Goal: Information Seeking & Learning: Learn about a topic

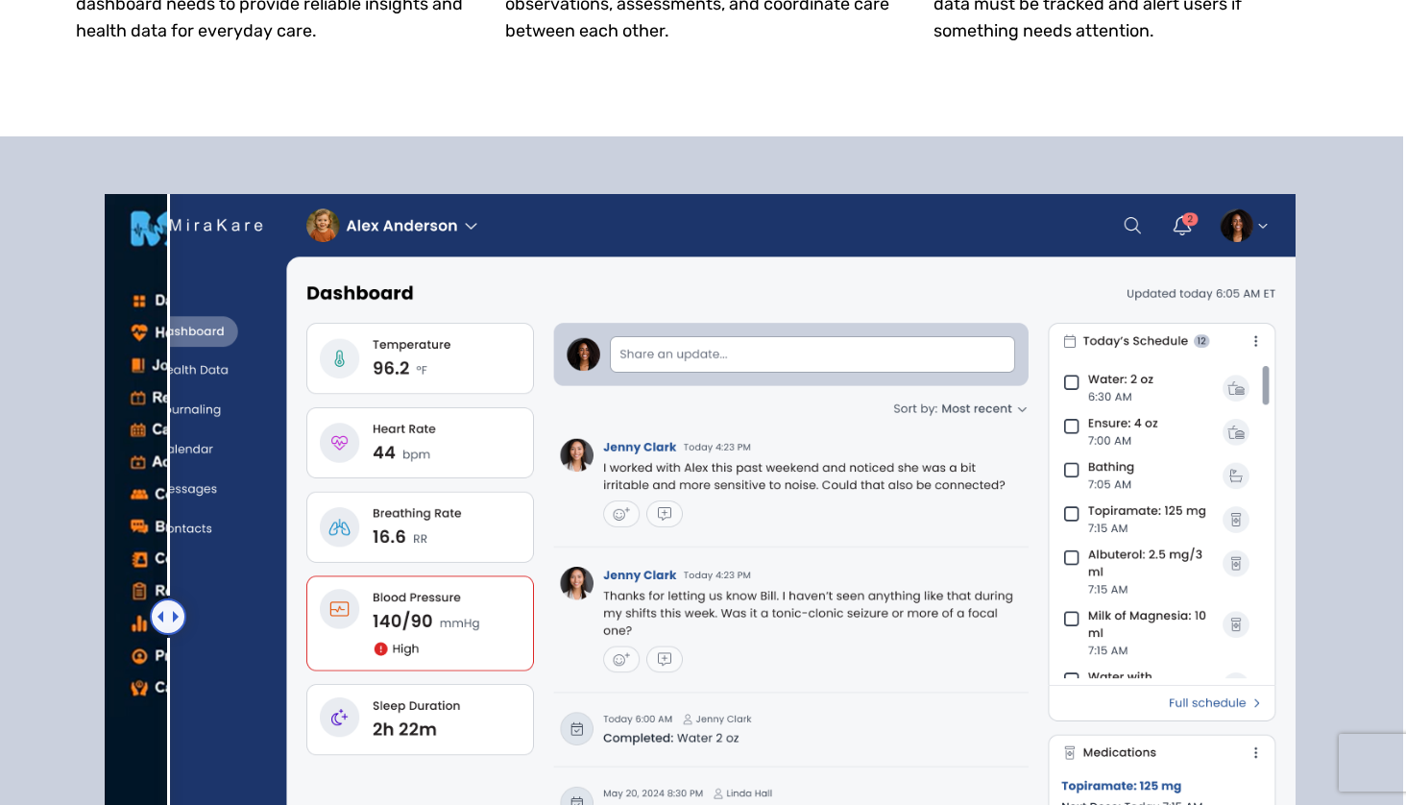
scroll to position [1552, 3]
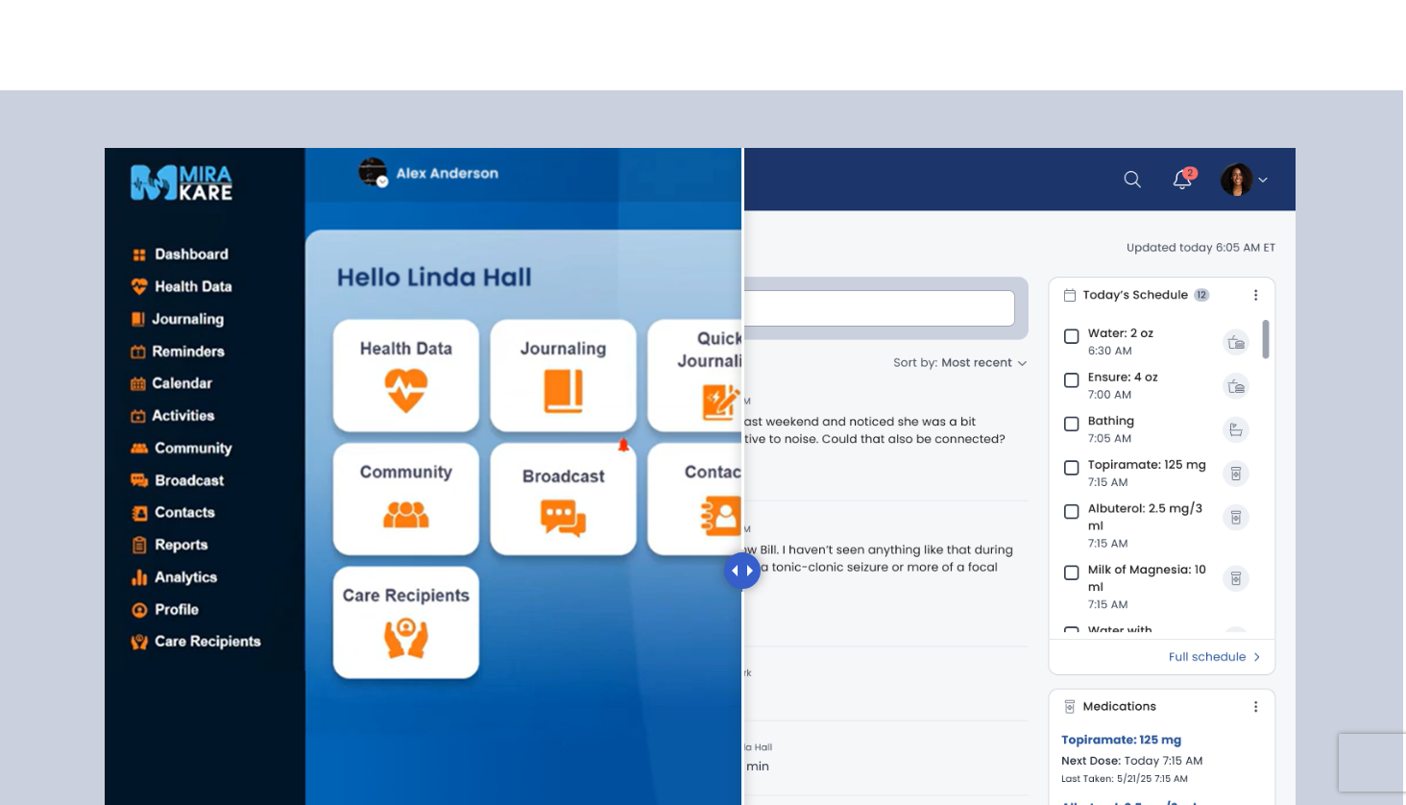
drag, startPoint x: 164, startPoint y: 559, endPoint x: 716, endPoint y: 617, distance: 555.2
click at [724, 589] on div at bounding box center [742, 570] width 36 height 36
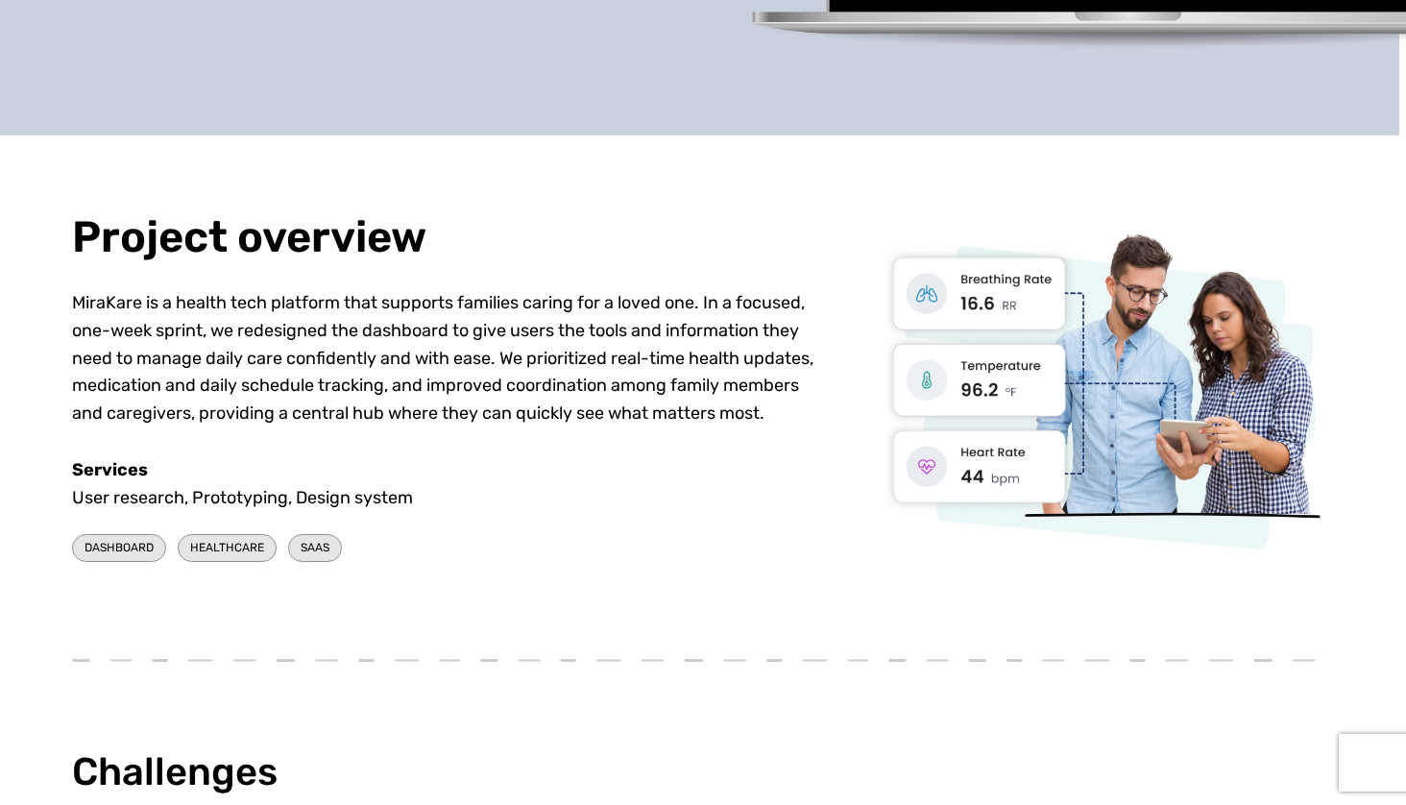
scroll to position [605, 8]
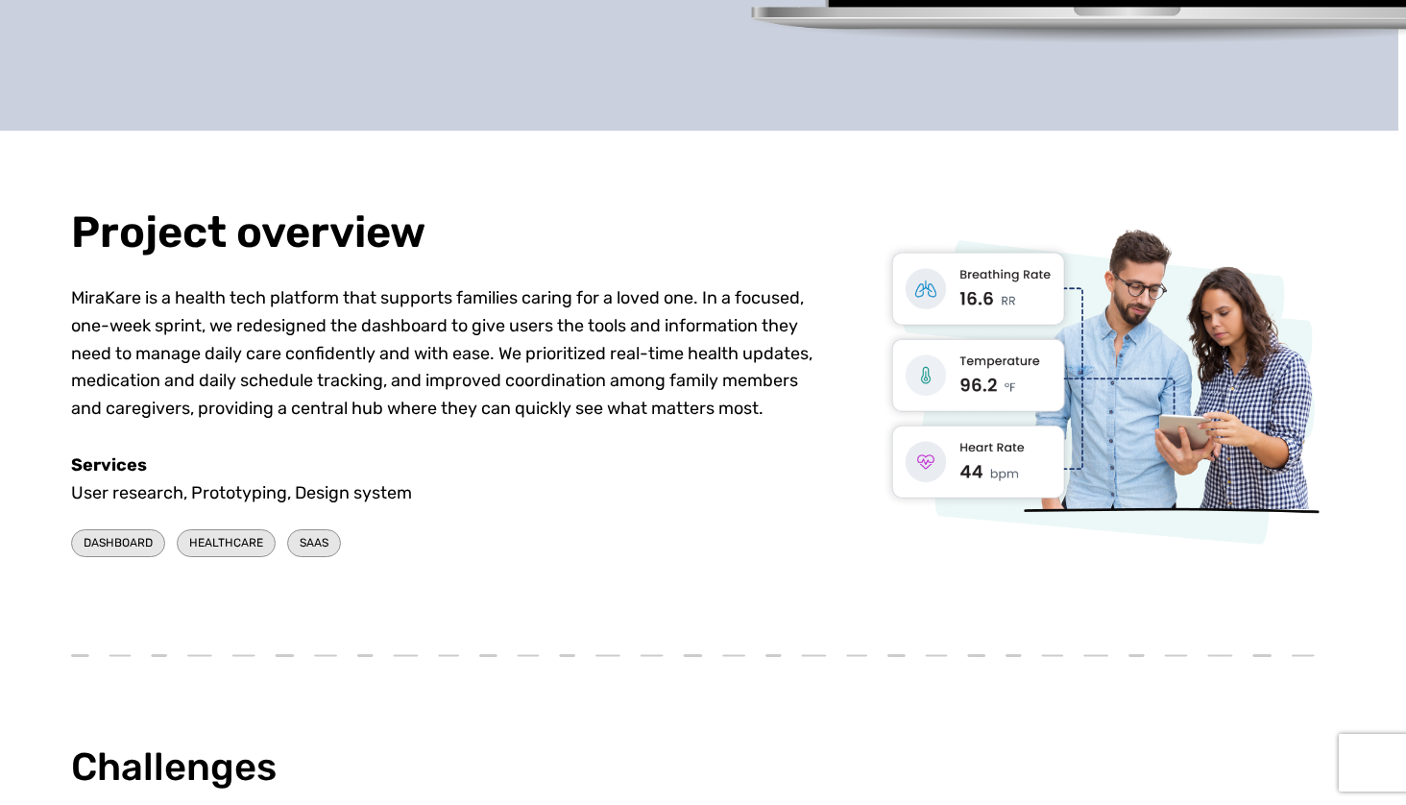
click at [159, 305] on p "MiraKare is a health tech platform that supports families caring for a loved on…" at bounding box center [445, 353] width 749 height 138
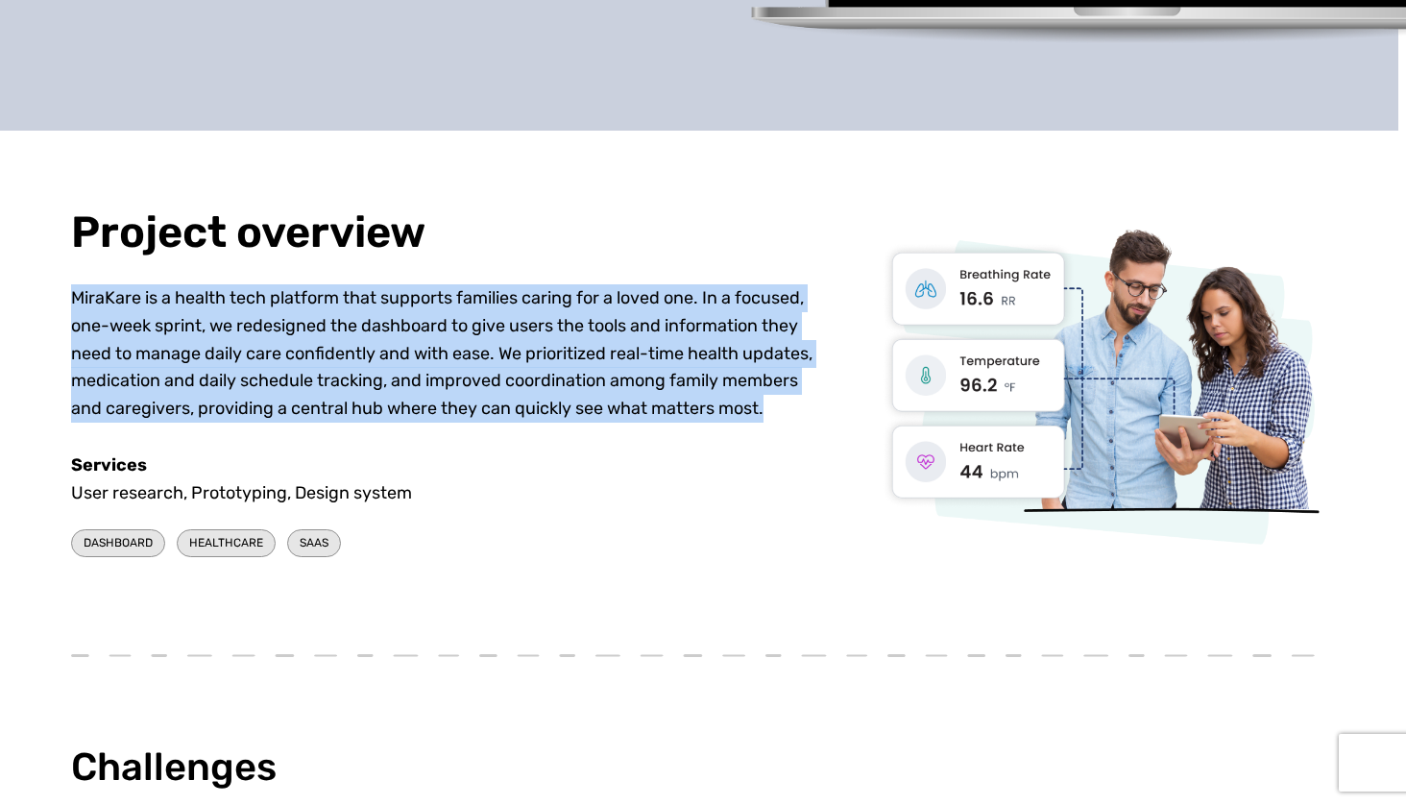
drag, startPoint x: 74, startPoint y: 293, endPoint x: 772, endPoint y: 403, distance: 706.7
click at [772, 403] on p "MiraKare is a health tech platform that supports families caring for a loved on…" at bounding box center [445, 353] width 749 height 138
copy p "MiraKare is a health tech platform that supports families caring for a loved on…"
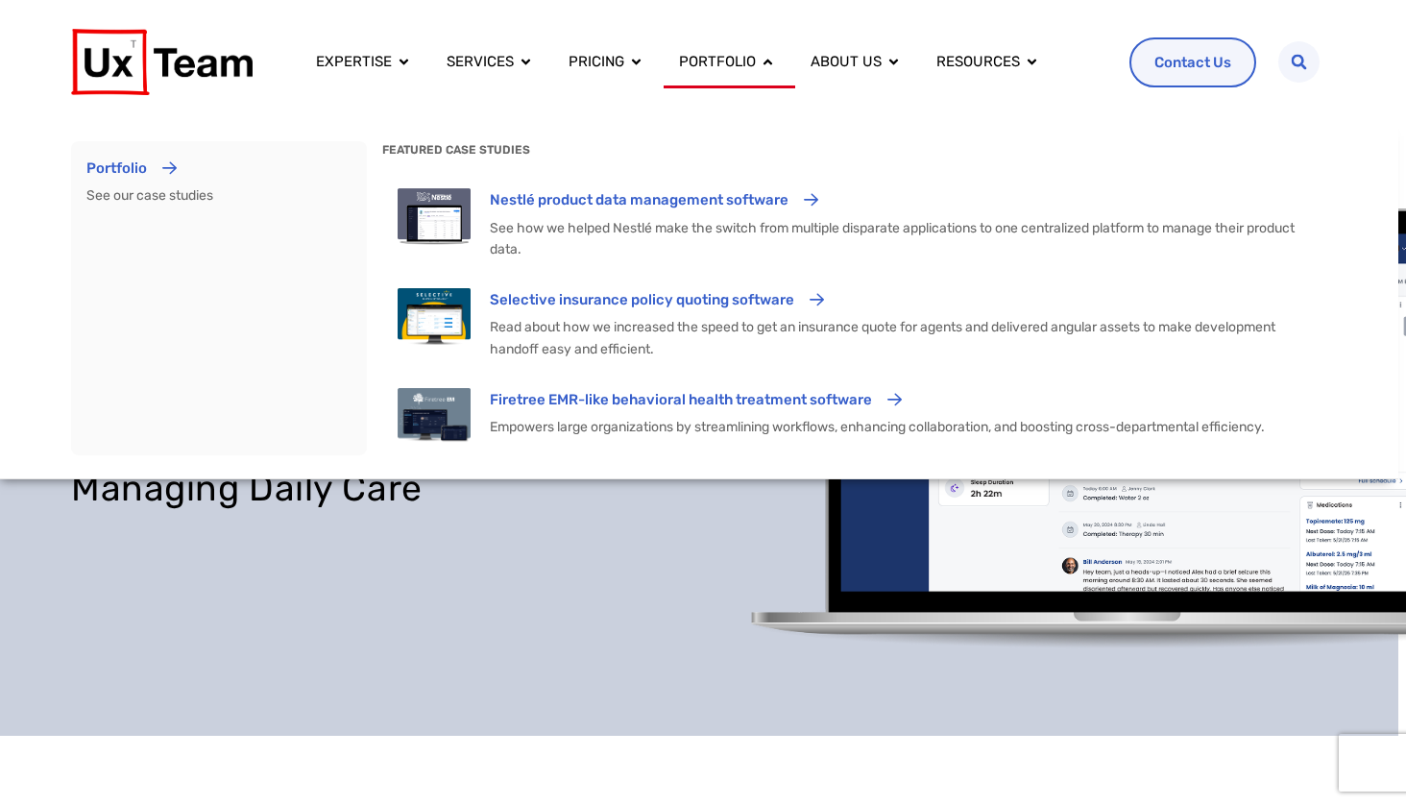
scroll to position [0, 8]
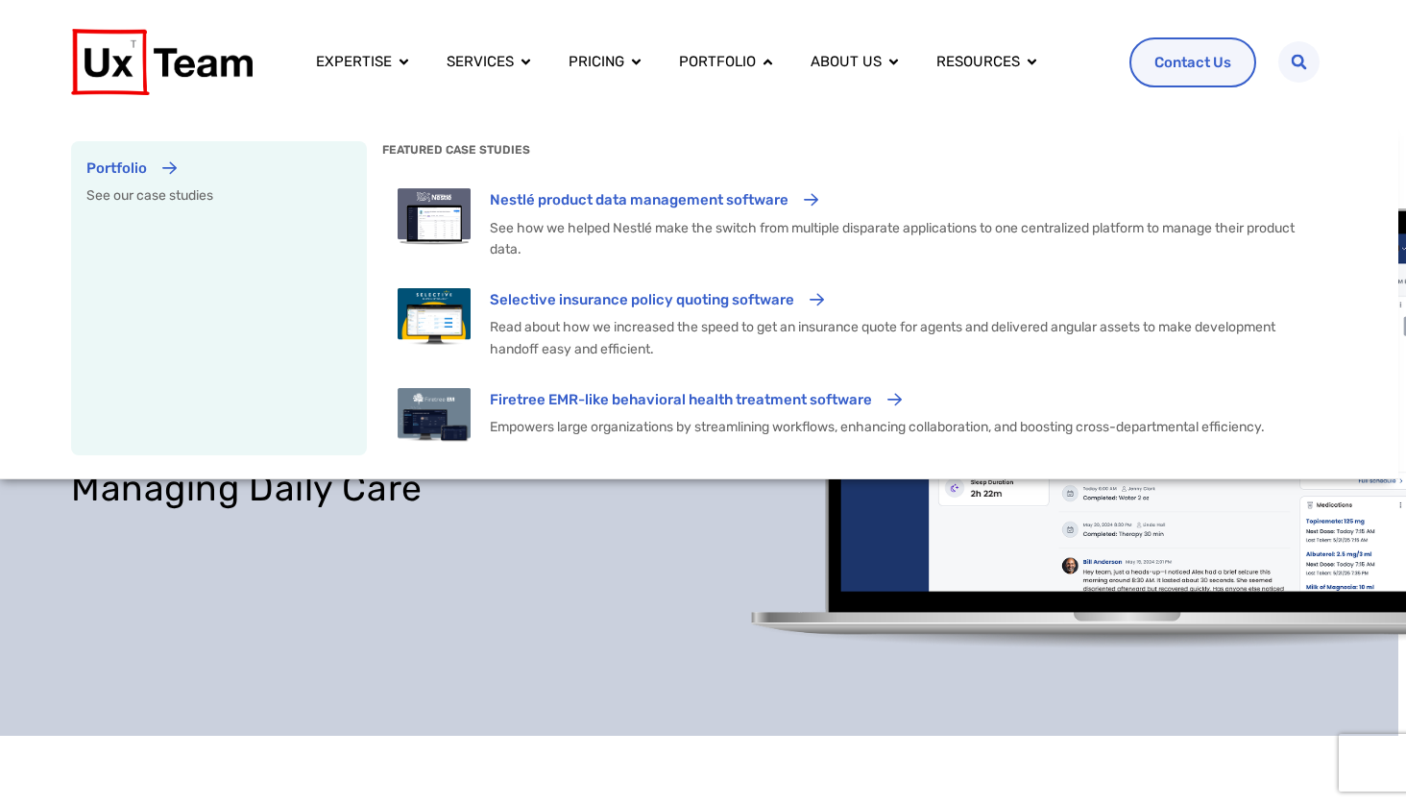
click at [163, 198] on p "See our case studies" at bounding box center [218, 195] width 265 height 21
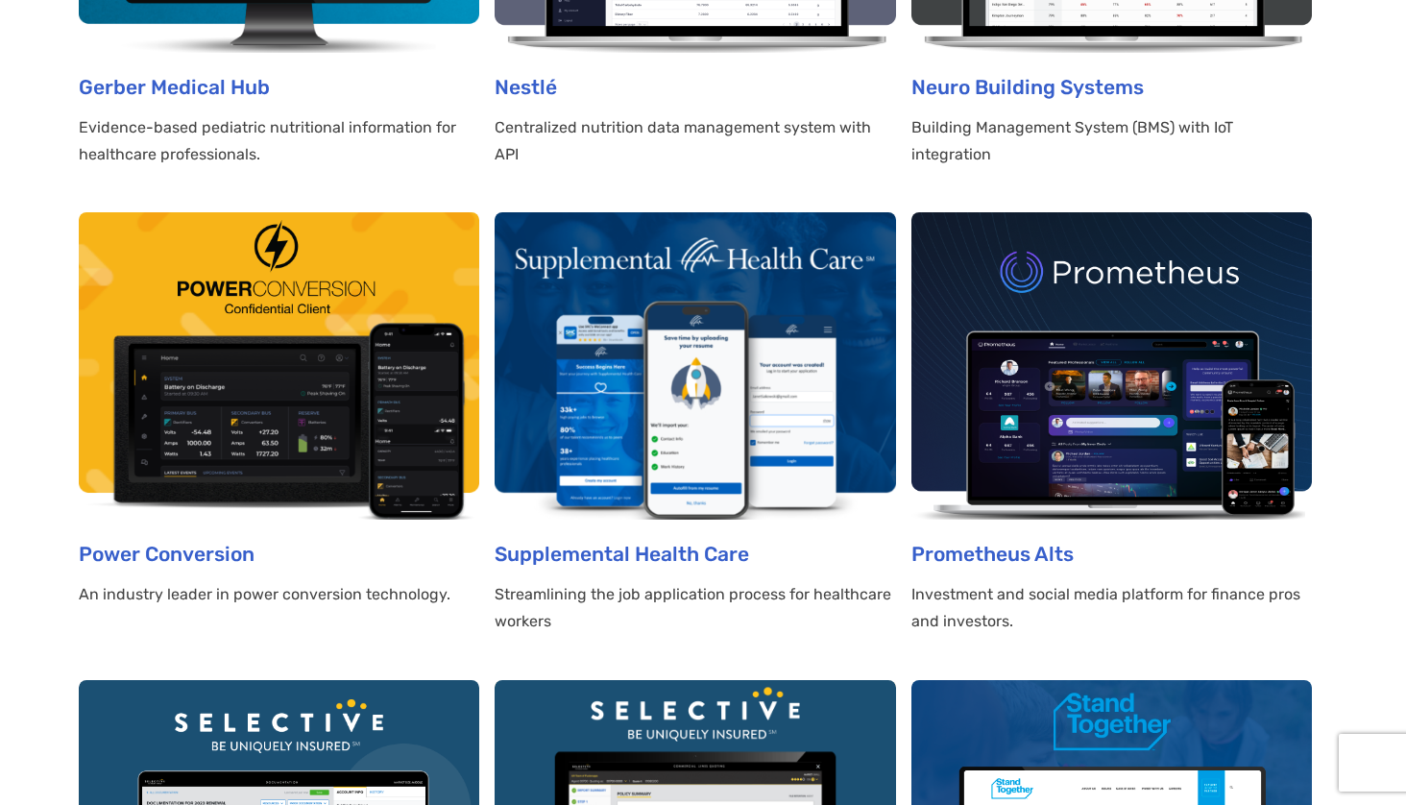
click at [676, 357] on img at bounding box center [694, 365] width 400 height 307
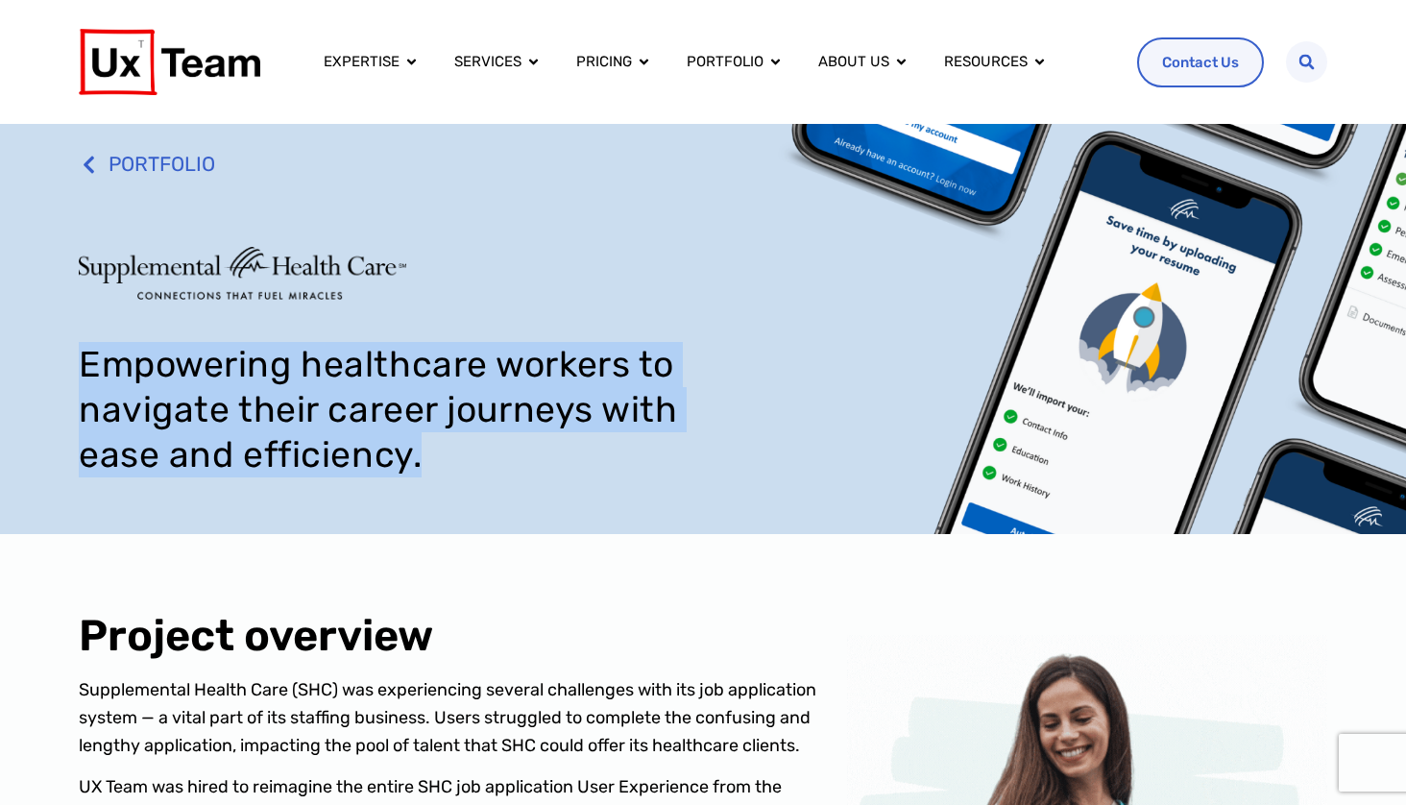
drag, startPoint x: 418, startPoint y: 461, endPoint x: 45, endPoint y: 353, distance: 387.8
click at [45, 353] on div "PORTFOLIO Empowering healthcare workers to navigate their career journeys with …" at bounding box center [703, 329] width 1406 height 410
copy h1 "Empowering healthcare workers to navigate their career journeys with ease and e…"
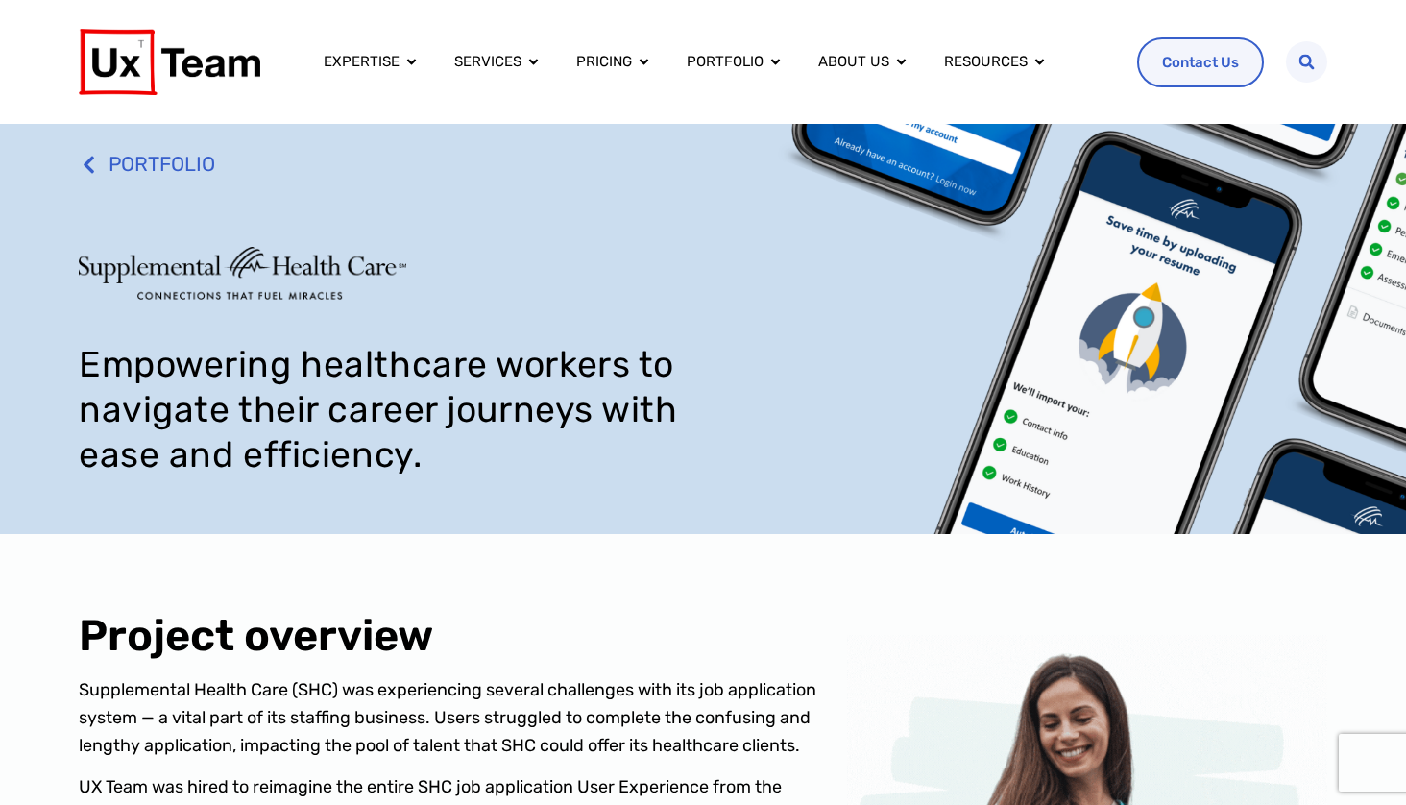
click at [228, 263] on img at bounding box center [242, 273] width 327 height 53
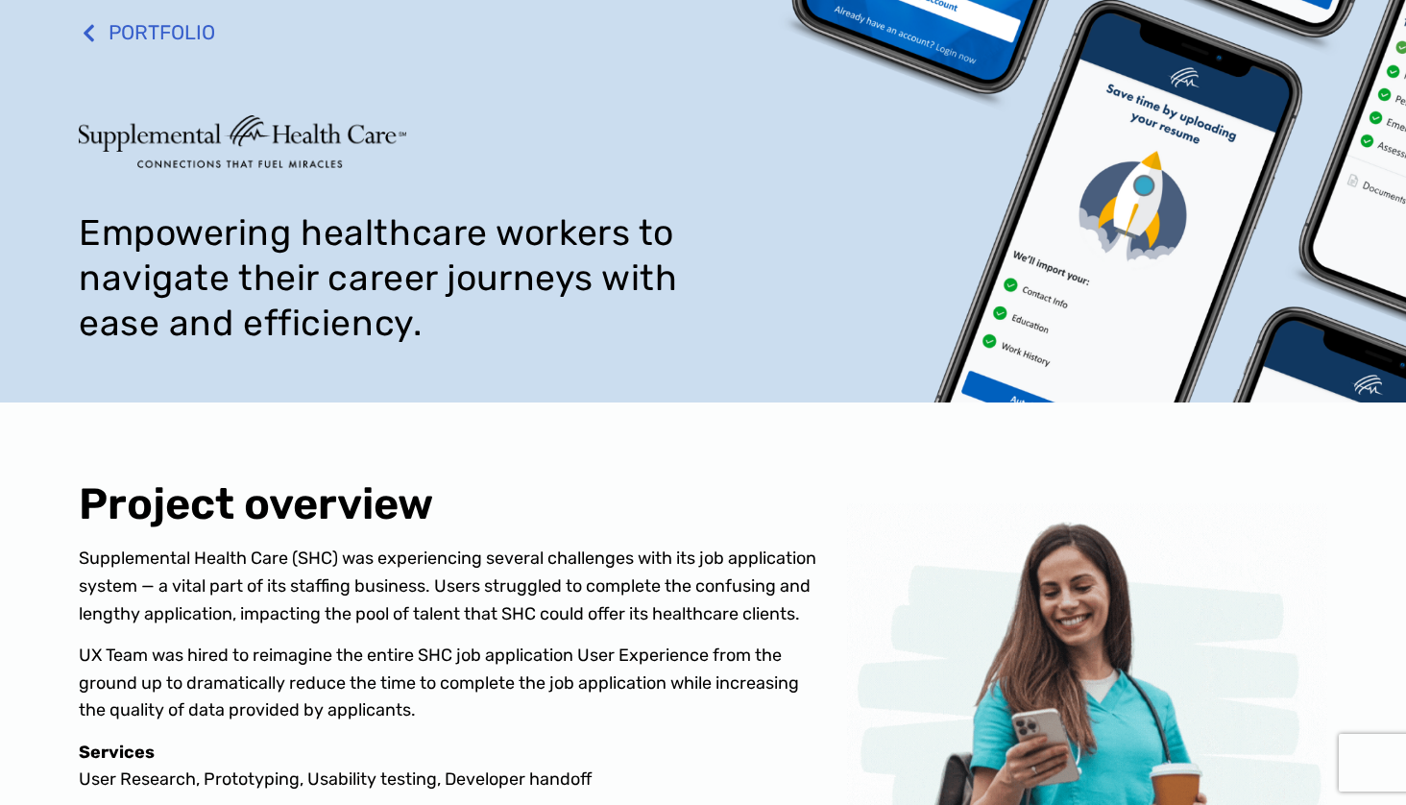
scroll to position [102, 0]
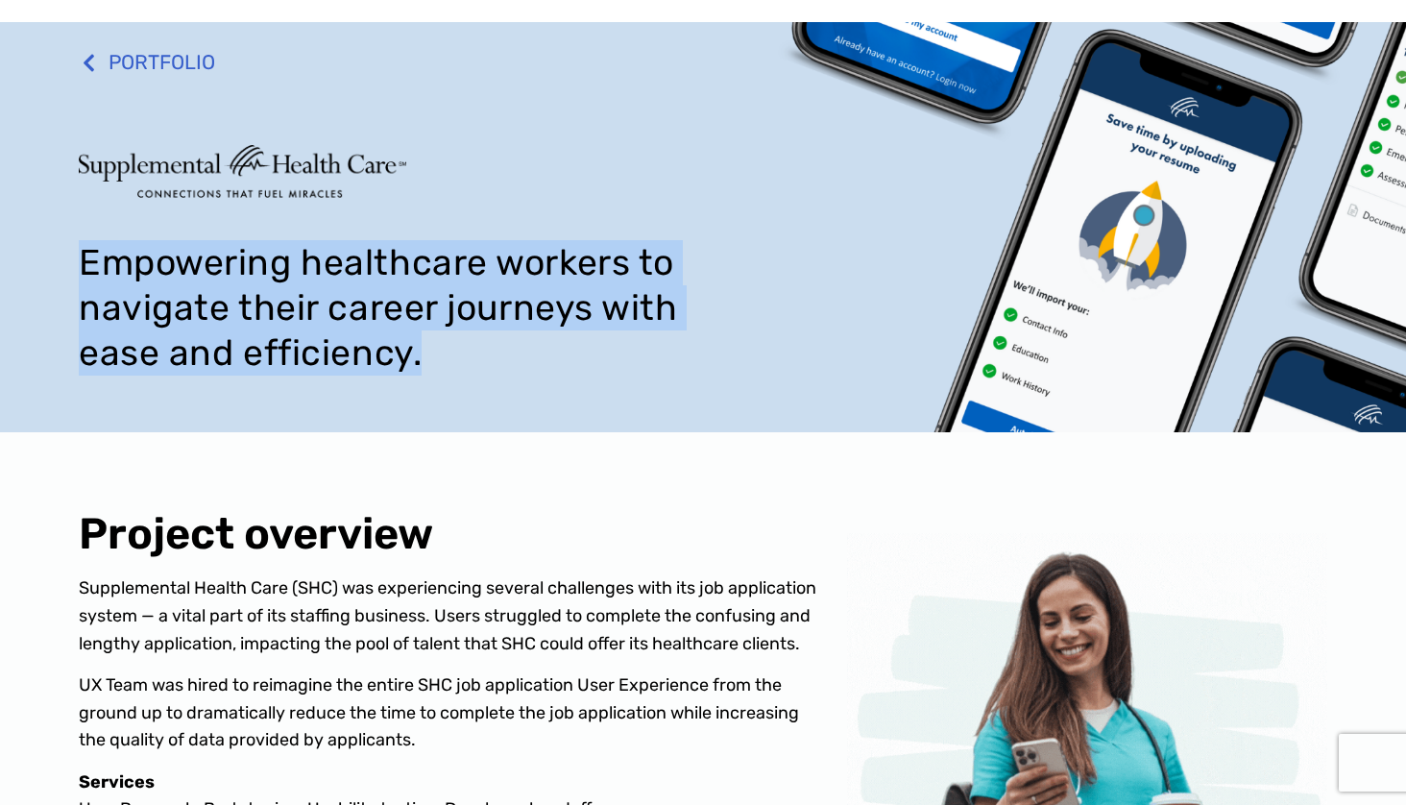
drag, startPoint x: 419, startPoint y: 357, endPoint x: 66, endPoint y: 257, distance: 366.3
click at [66, 257] on div "PORTFOLIO Empowering healthcare workers to navigate their career journeys with …" at bounding box center [703, 227] width 1406 height 410
copy h1 "Empowering healthcare workers to navigate their career journeys with ease and e…"
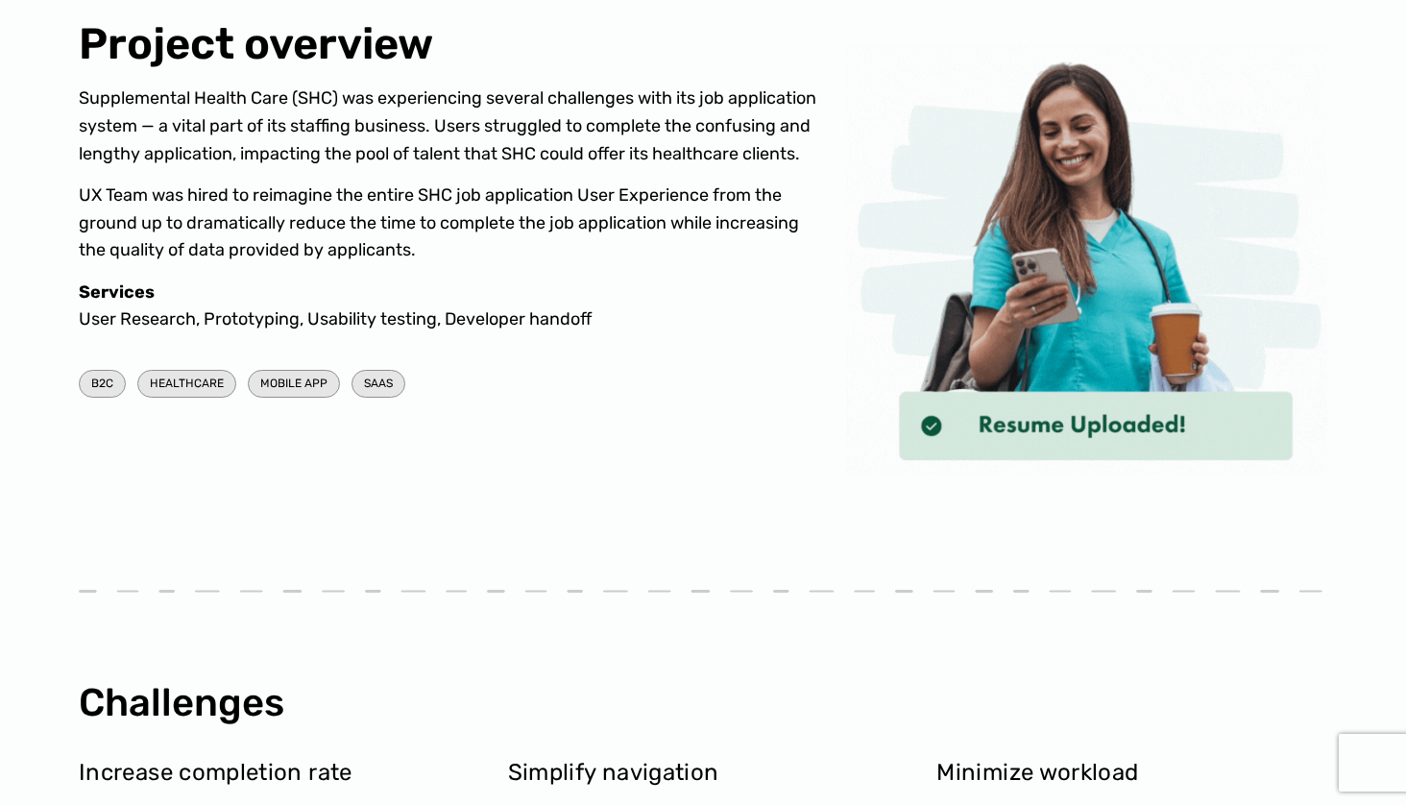
scroll to position [569, 0]
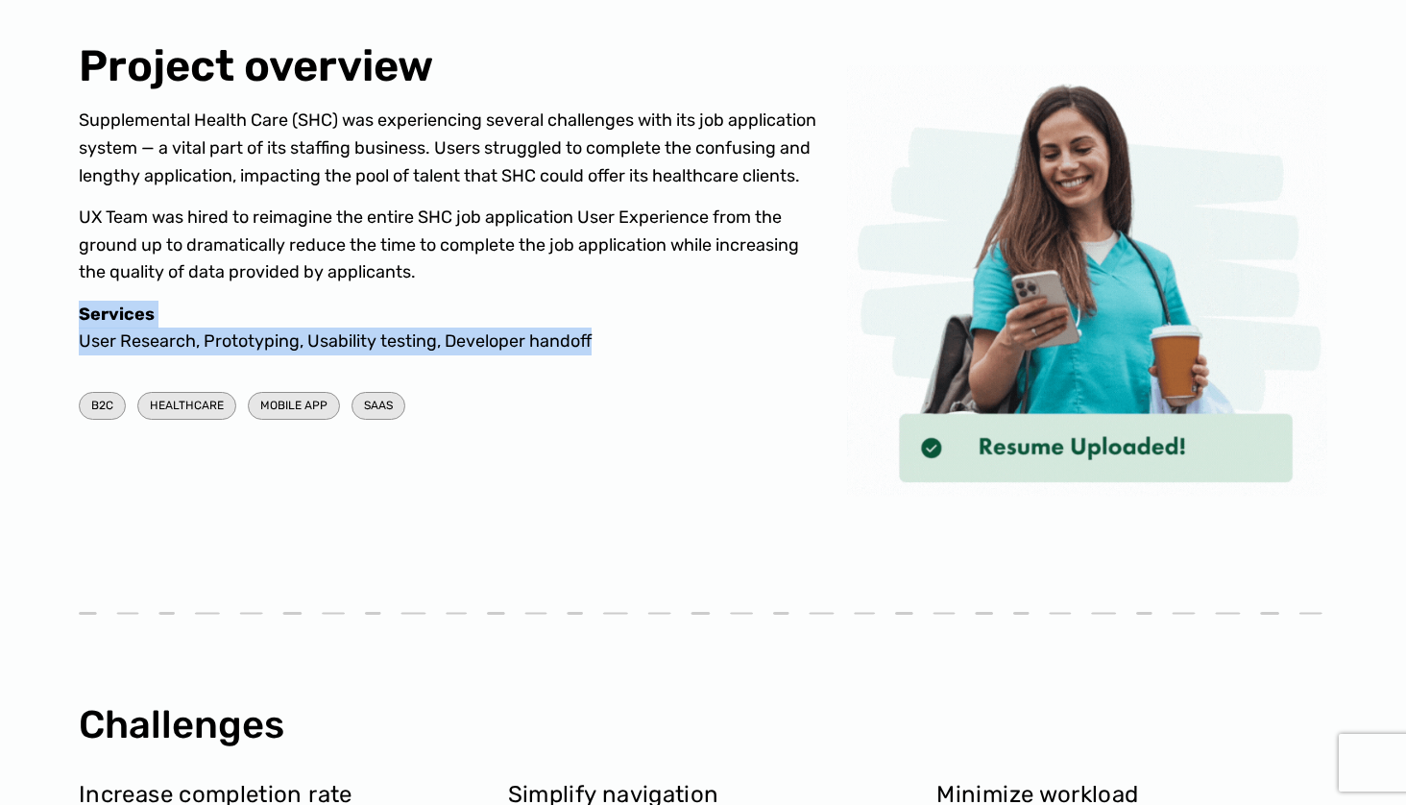
drag, startPoint x: 81, startPoint y: 302, endPoint x: 619, endPoint y: 337, distance: 539.8
click at [619, 337] on p "Services User Research, Prototyping, Usability testing, Developer handoff" at bounding box center [453, 329] width 749 height 56
copy p "Services User Research, Prototyping, Usability testing, Developer handoff"
click at [409, 340] on p "Services User Research, Prototyping, Usability testing, Developer handoff" at bounding box center [453, 329] width 749 height 56
drag, startPoint x: 592, startPoint y: 329, endPoint x: 69, endPoint y: 329, distance: 523.3
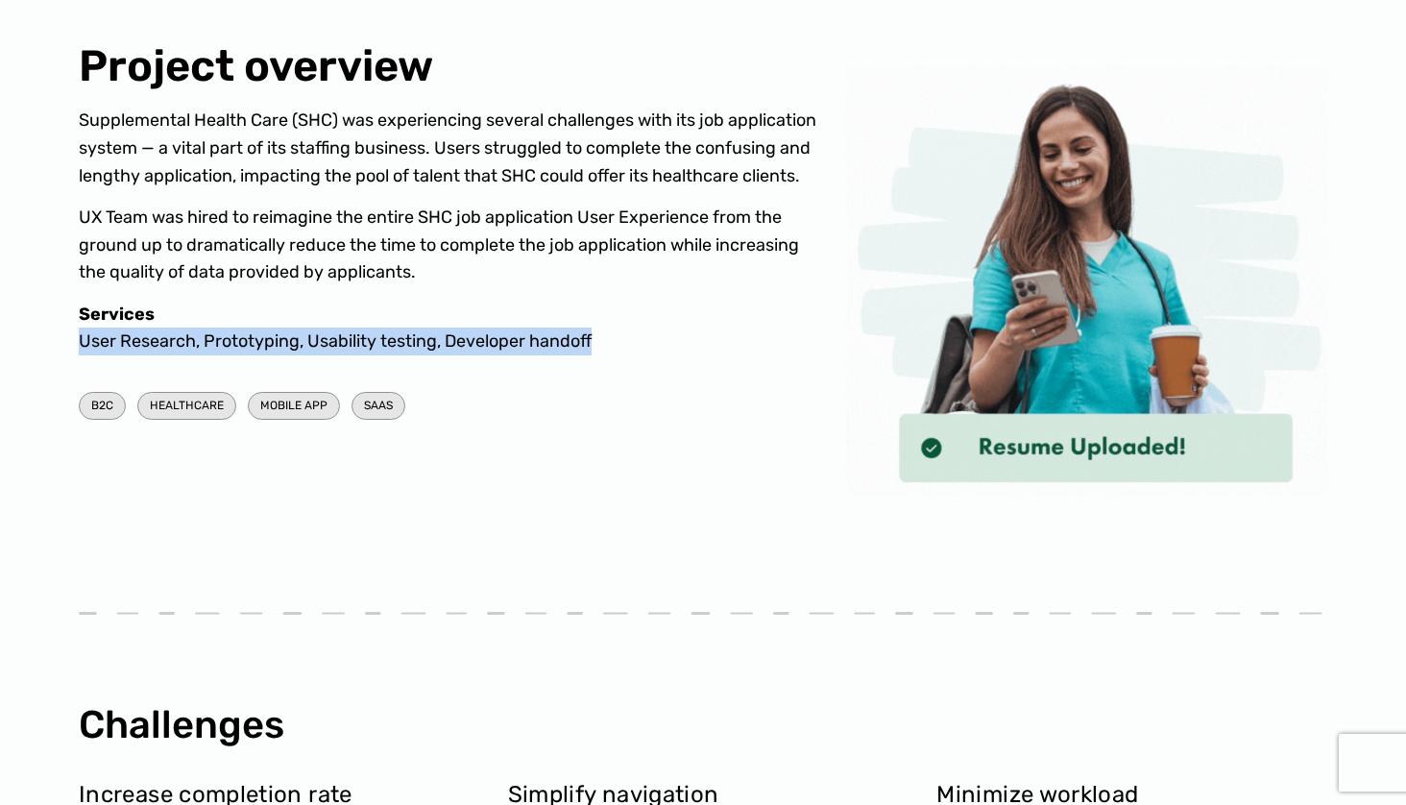
click at [69, 329] on div "Project overview Supplemental Health Care (SHC) was experiencing several challe…" at bounding box center [703, 281] width 1406 height 634
copy p "User Research, Prototyping, Usability testing, Developer handoff"
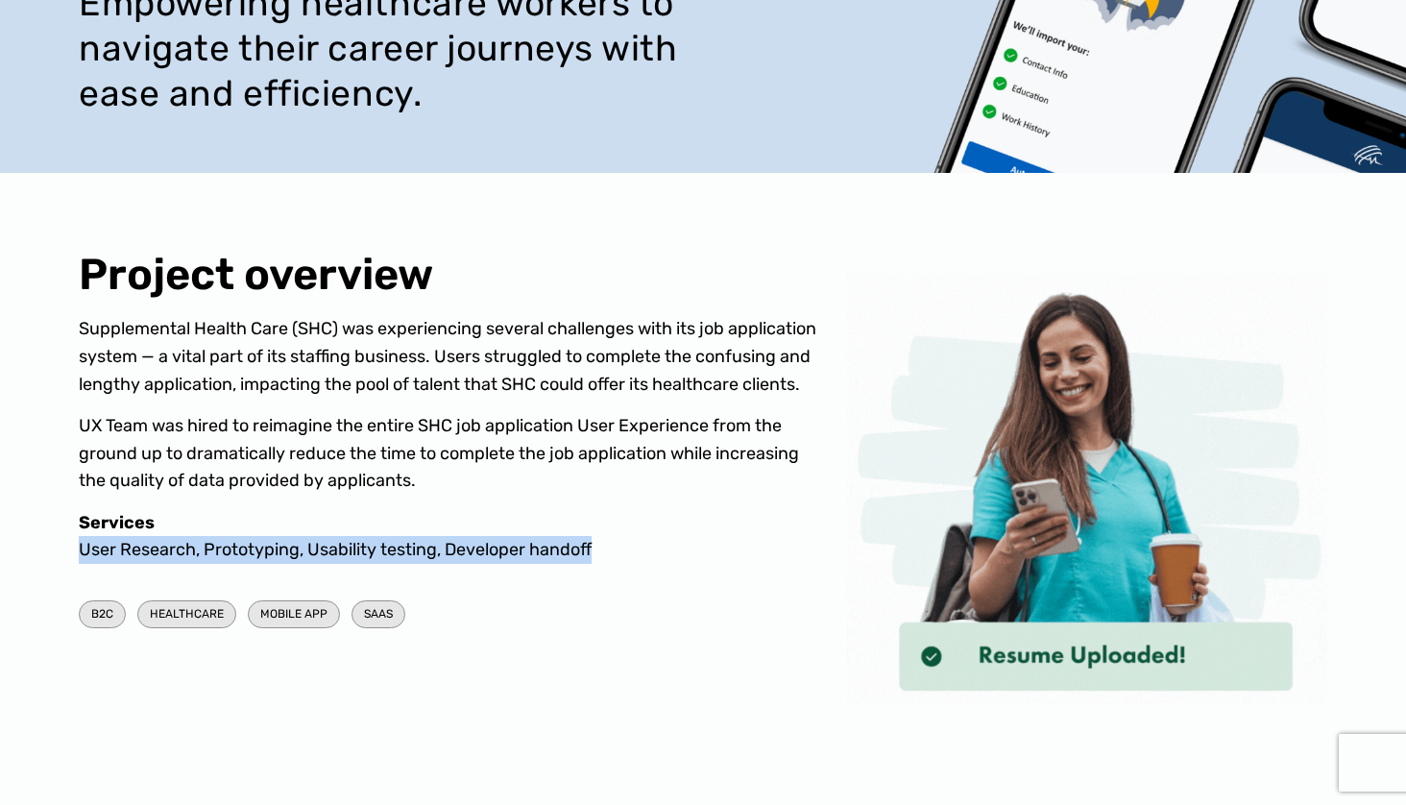
scroll to position [489, 0]
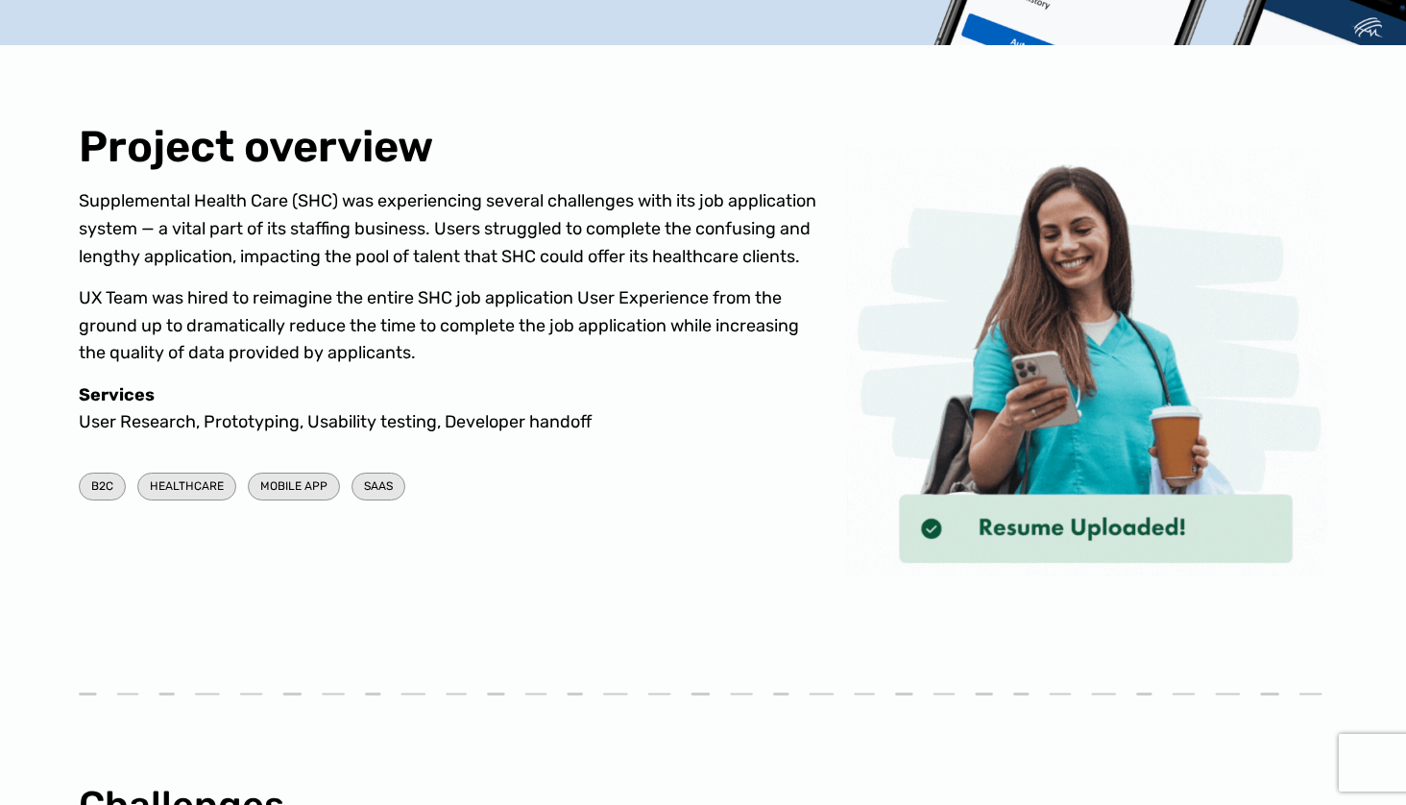
click at [478, 285] on p "UX Team was hired to reimagine the entire SHC job application User Experience f…" at bounding box center [453, 325] width 749 height 83
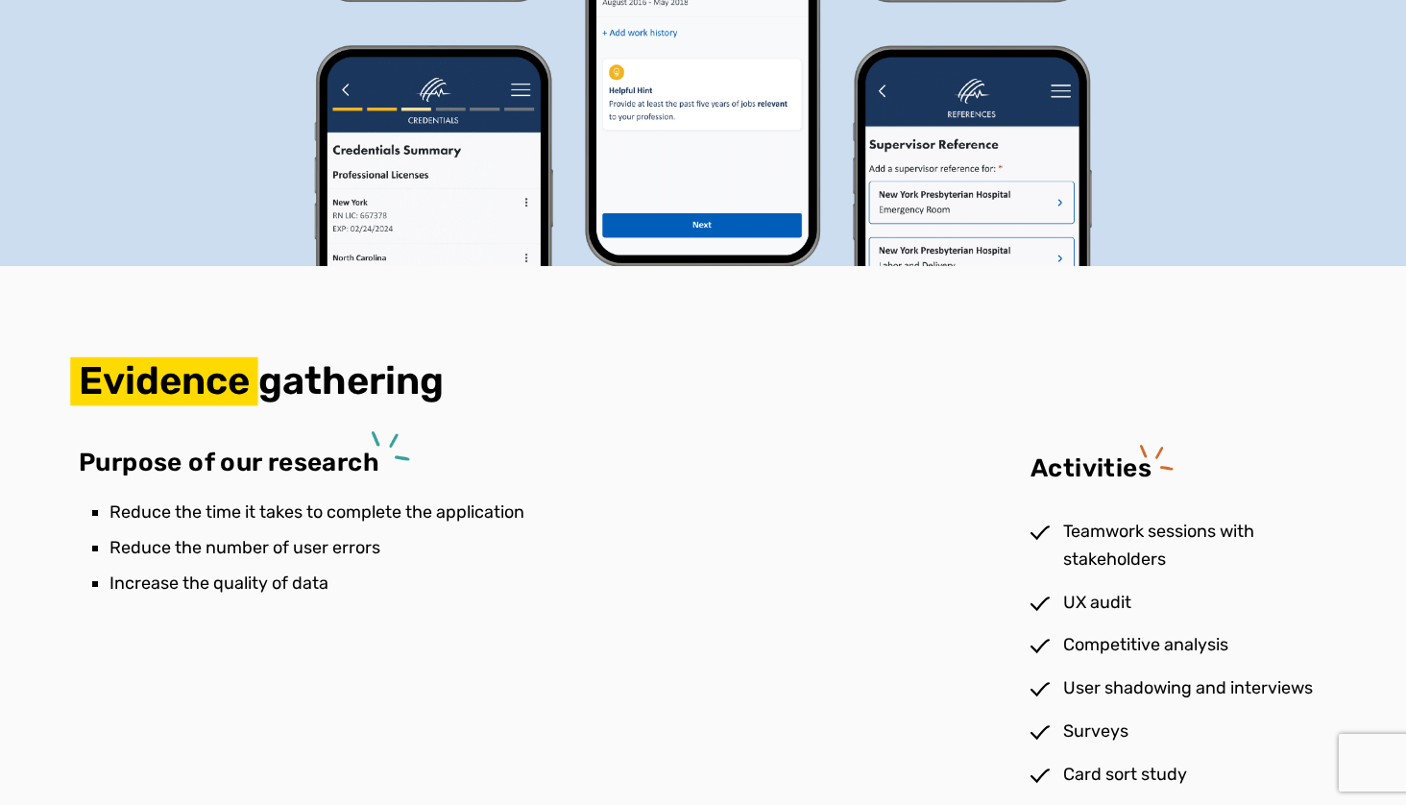
scroll to position [2568, 0]
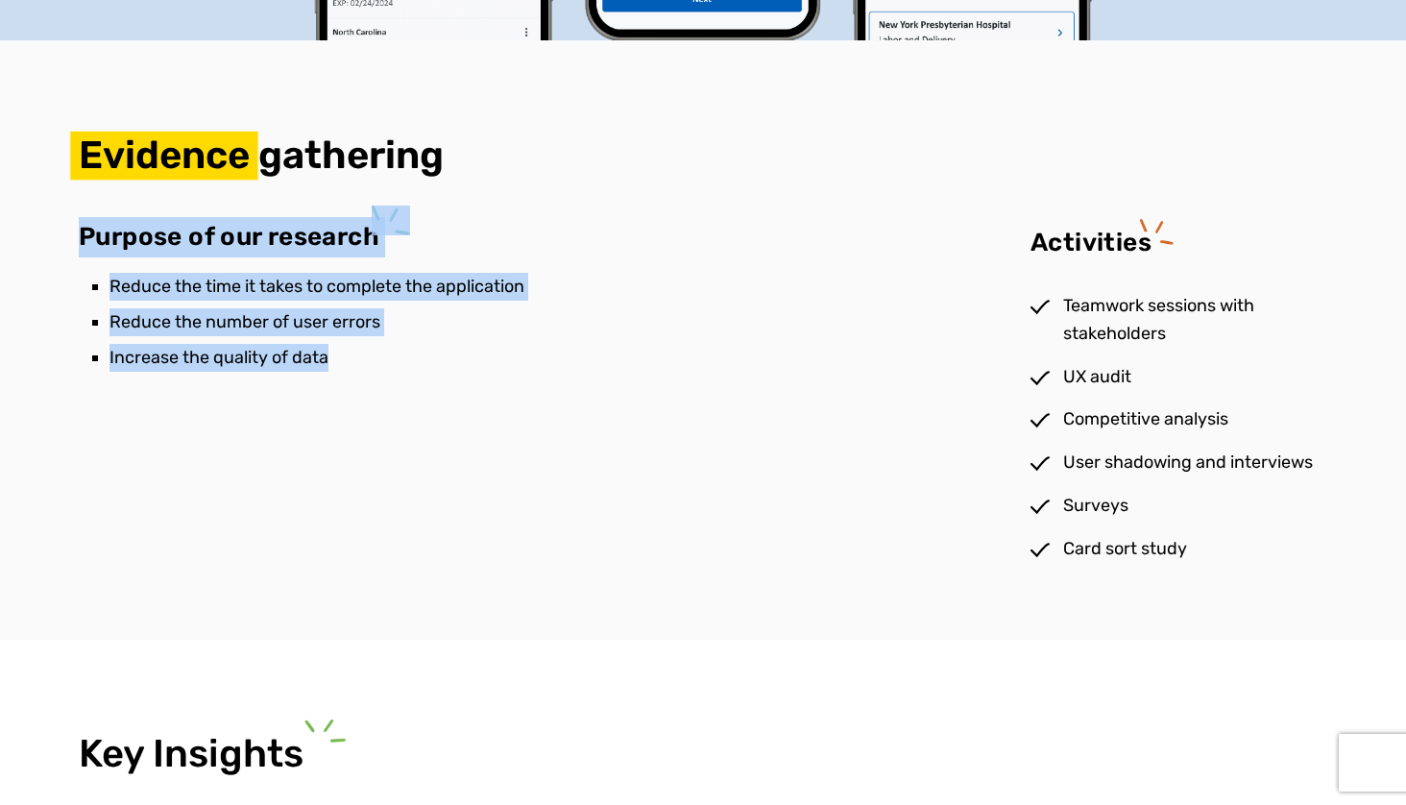
drag, startPoint x: 81, startPoint y: 227, endPoint x: 338, endPoint y: 383, distance: 301.2
click at [338, 383] on div "Purpose of our research Reduce the time it takes to complete the application Re…" at bounding box center [547, 390] width 936 height 346
copy div "Purpose of our research Reduce the time it takes to complete the application Re…"
click at [433, 308] on li "Reduce the number of user errors" at bounding box center [561, 322] width 905 height 28
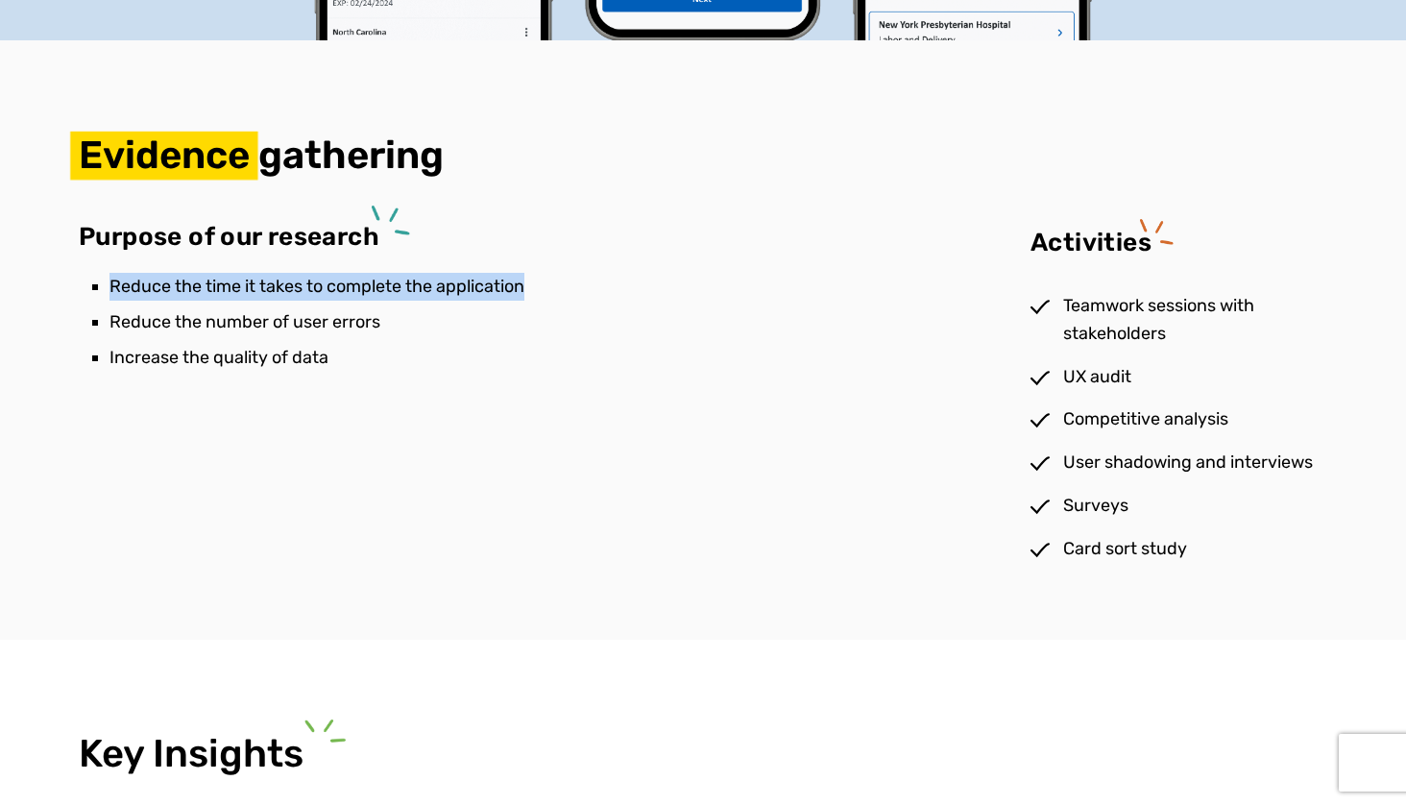
drag, startPoint x: 528, startPoint y: 279, endPoint x: 98, endPoint y: 279, distance: 430.2
click at [109, 279] on li "Reduce the time it takes to complete the application" at bounding box center [561, 287] width 905 height 28
copy li "Reduce the time it takes to complete the application"
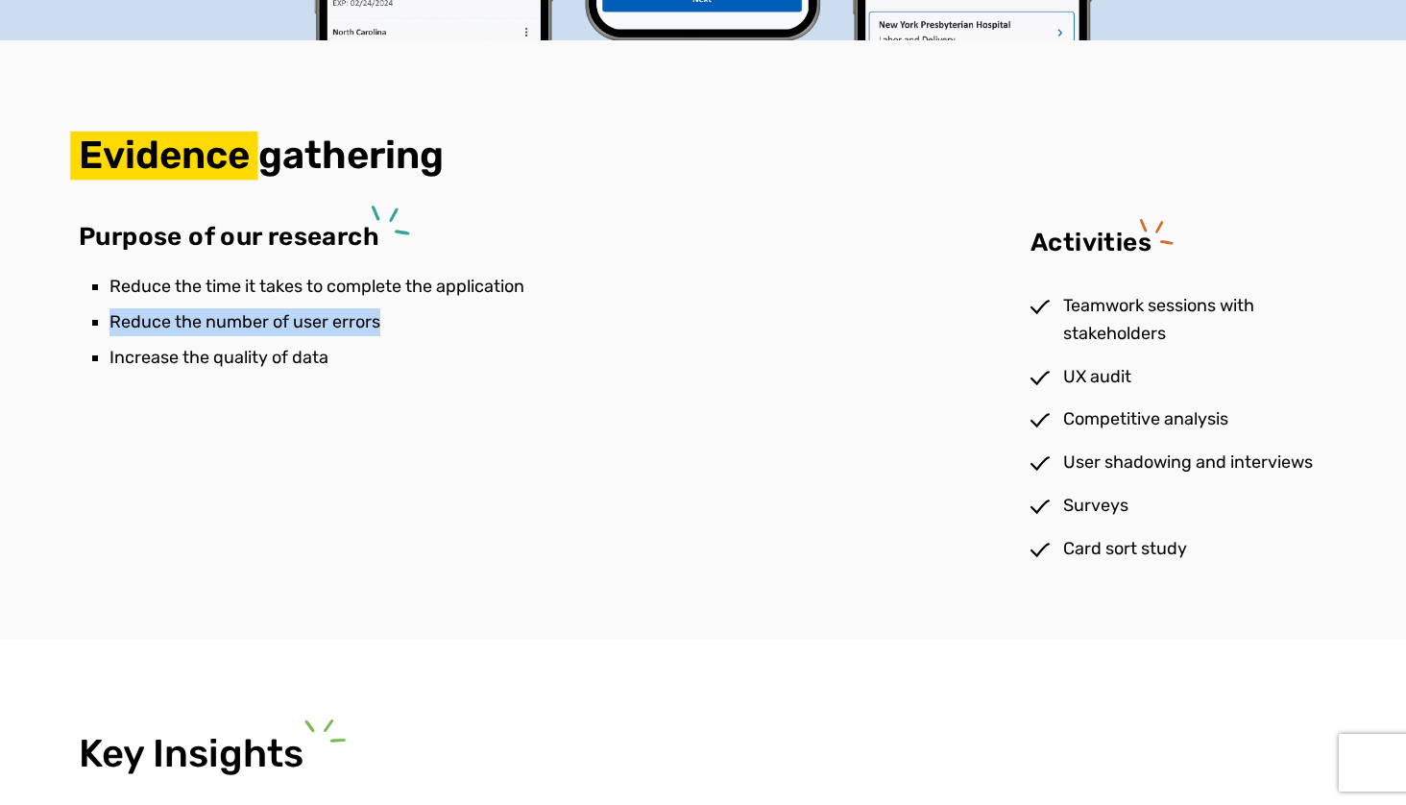
drag, startPoint x: 377, startPoint y: 314, endPoint x: 104, endPoint y: 312, distance: 273.7
click at [104, 312] on ul "Reduce the time it takes to complete the application Reduce the number of user …" at bounding box center [554, 322] width 921 height 98
copy li "Reduce the number of user errors"
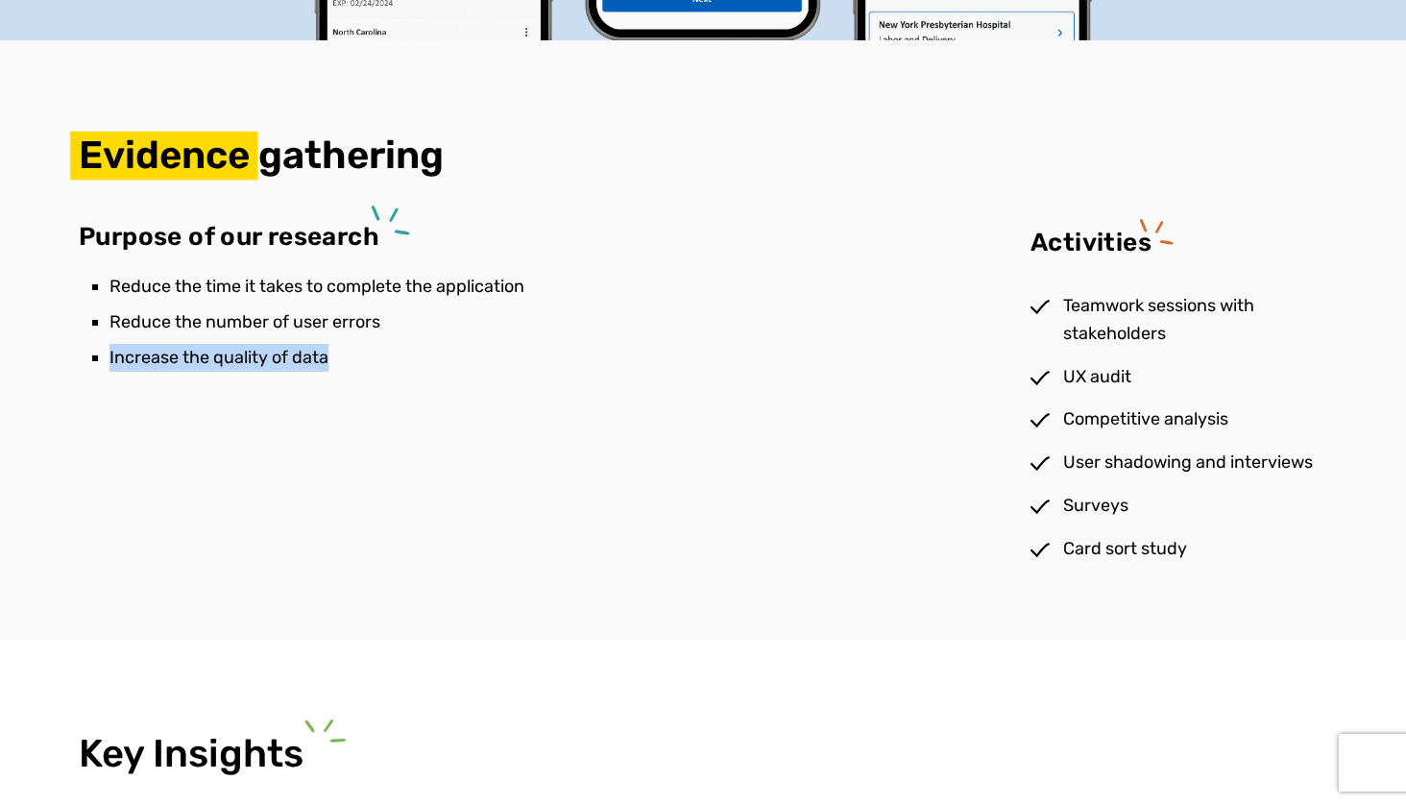
drag, startPoint x: 326, startPoint y: 350, endPoint x: 104, endPoint y: 350, distance: 221.8
click at [104, 350] on ul "Reduce the time it takes to complete the application Reduce the number of user …" at bounding box center [554, 322] width 921 height 98
copy li "Increase the quality of data"
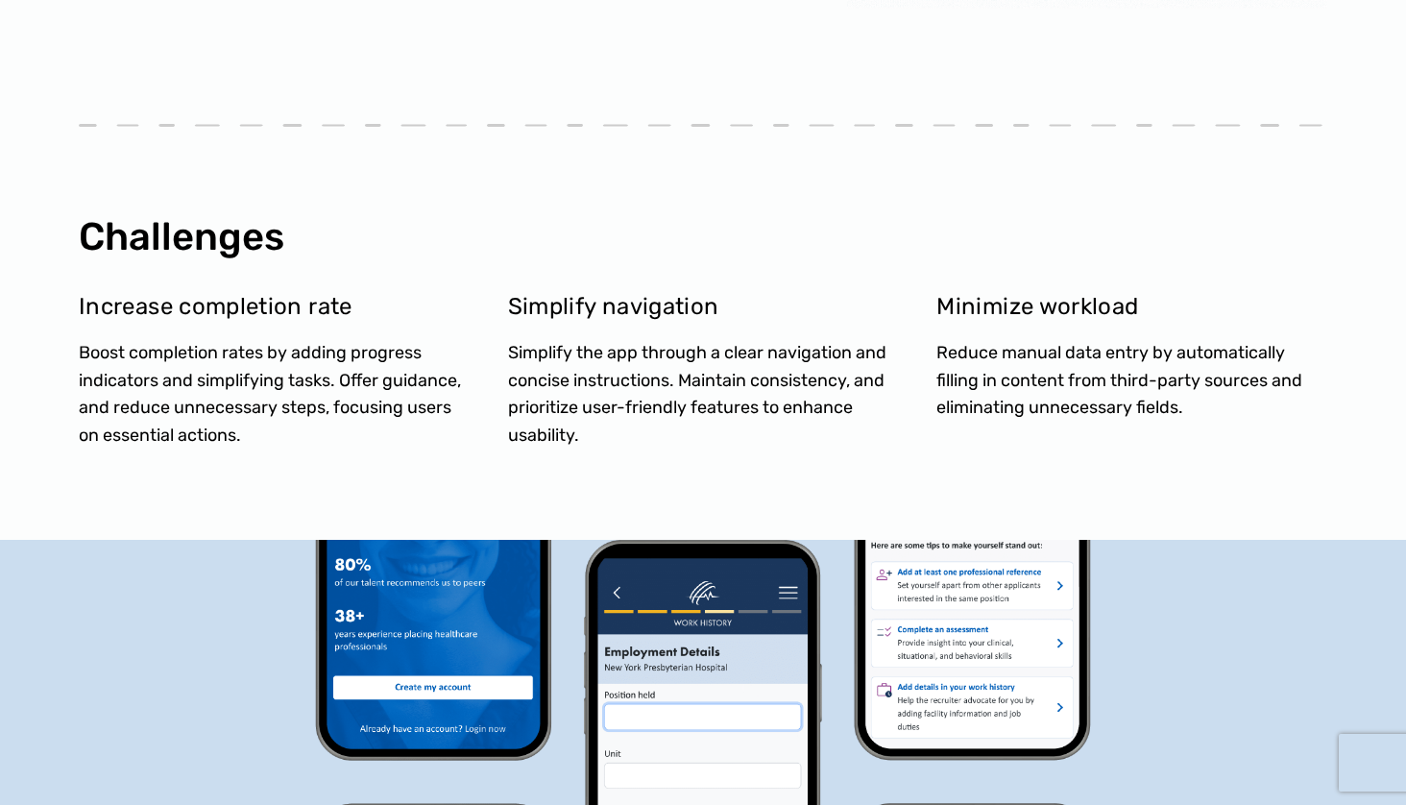
scroll to position [972, 0]
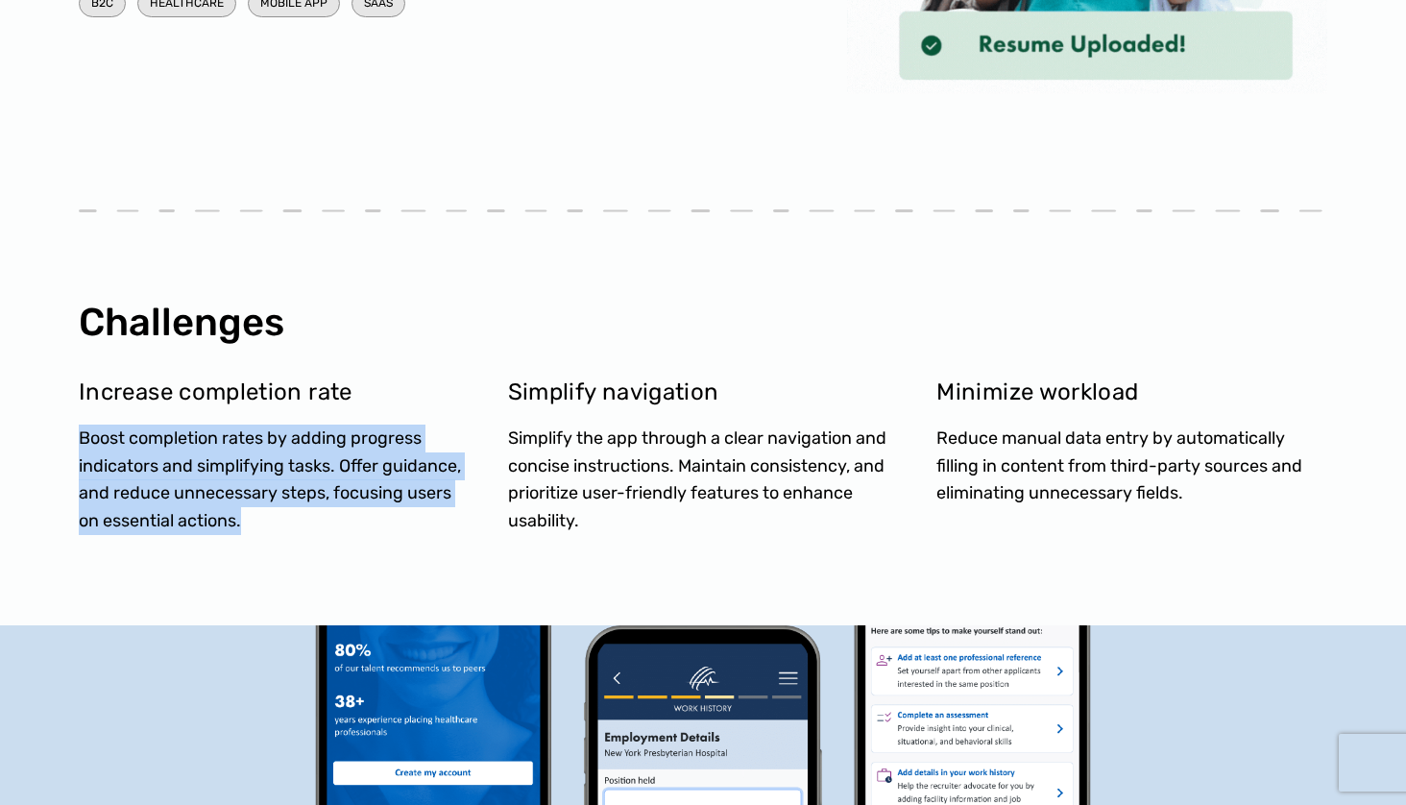
drag, startPoint x: 80, startPoint y: 433, endPoint x: 257, endPoint y: 521, distance: 198.4
click at [257, 521] on p "Boost completion rates by adding progress indicators and simplifying tasks. Off…" at bounding box center [274, 479] width 391 height 110
copy p "Boost completion rates by adding progress indicators and simplifying tasks. Off…"
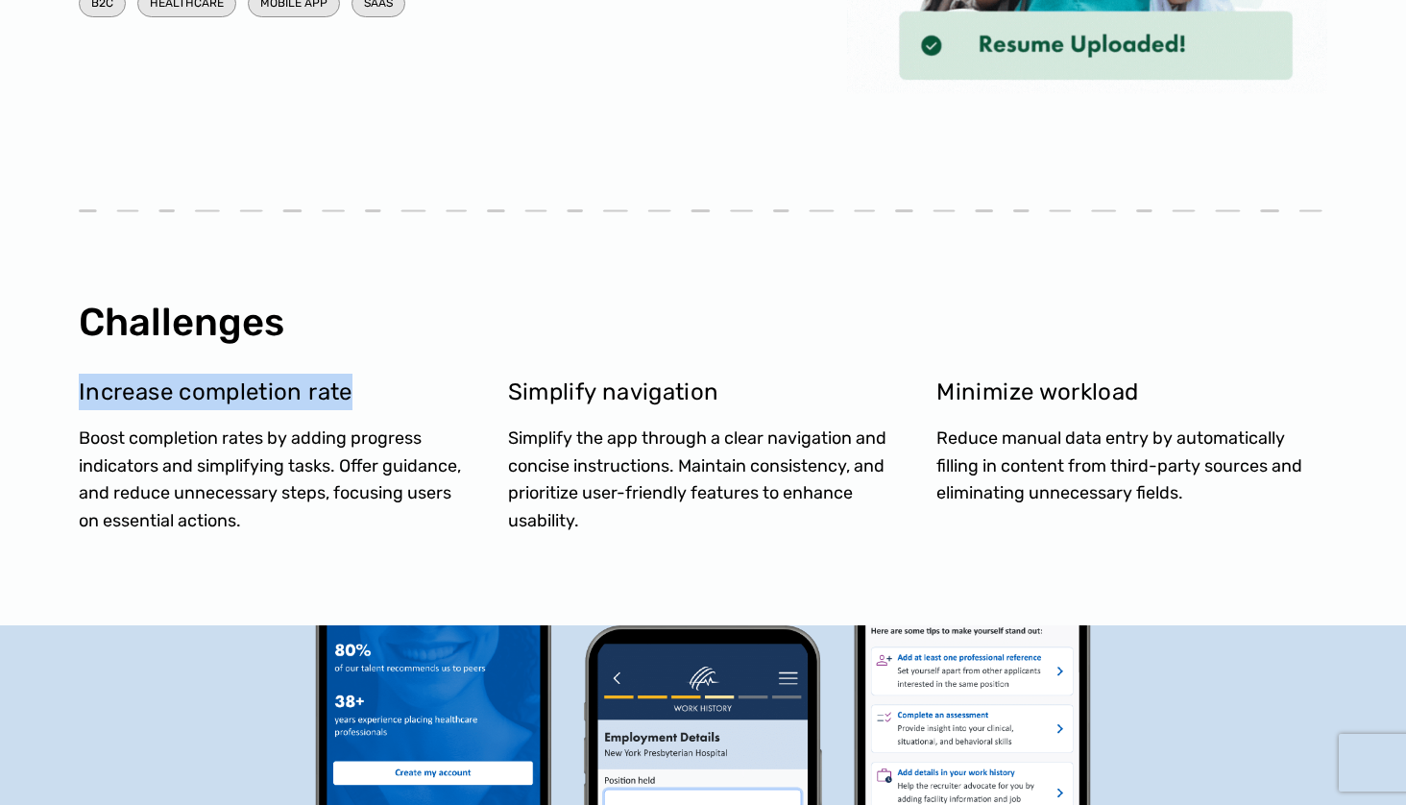
drag, startPoint x: 350, startPoint y: 386, endPoint x: 48, endPoint y: 379, distance: 301.6
click at [49, 379] on div "Challenges Increase completion rate Boost completion rates by adding progress i…" at bounding box center [703, 424] width 1406 height 401
copy p "Increase completion rate"
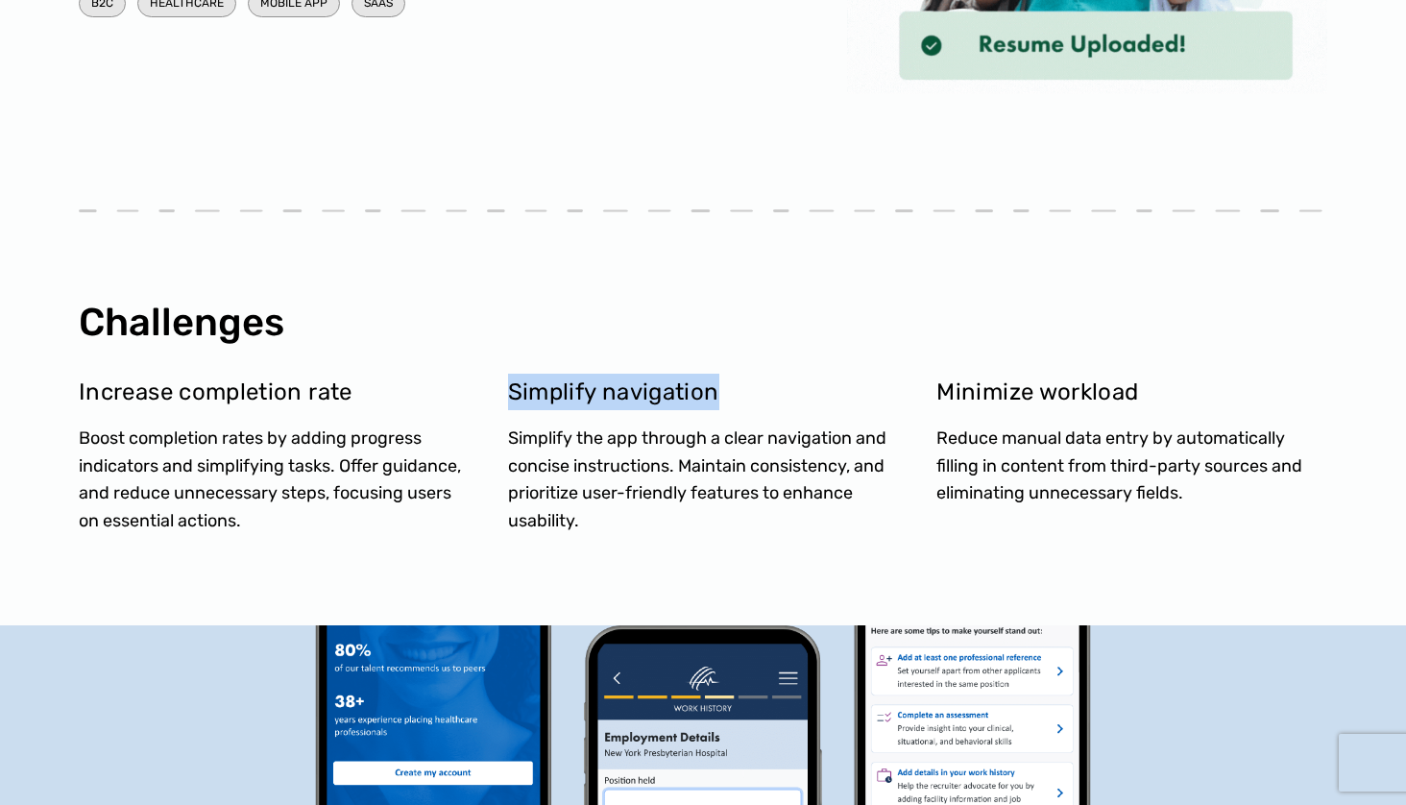
drag, startPoint x: 509, startPoint y: 386, endPoint x: 750, endPoint y: 389, distance: 241.0
click at [750, 390] on p "Simplify navigation" at bounding box center [703, 392] width 391 height 36
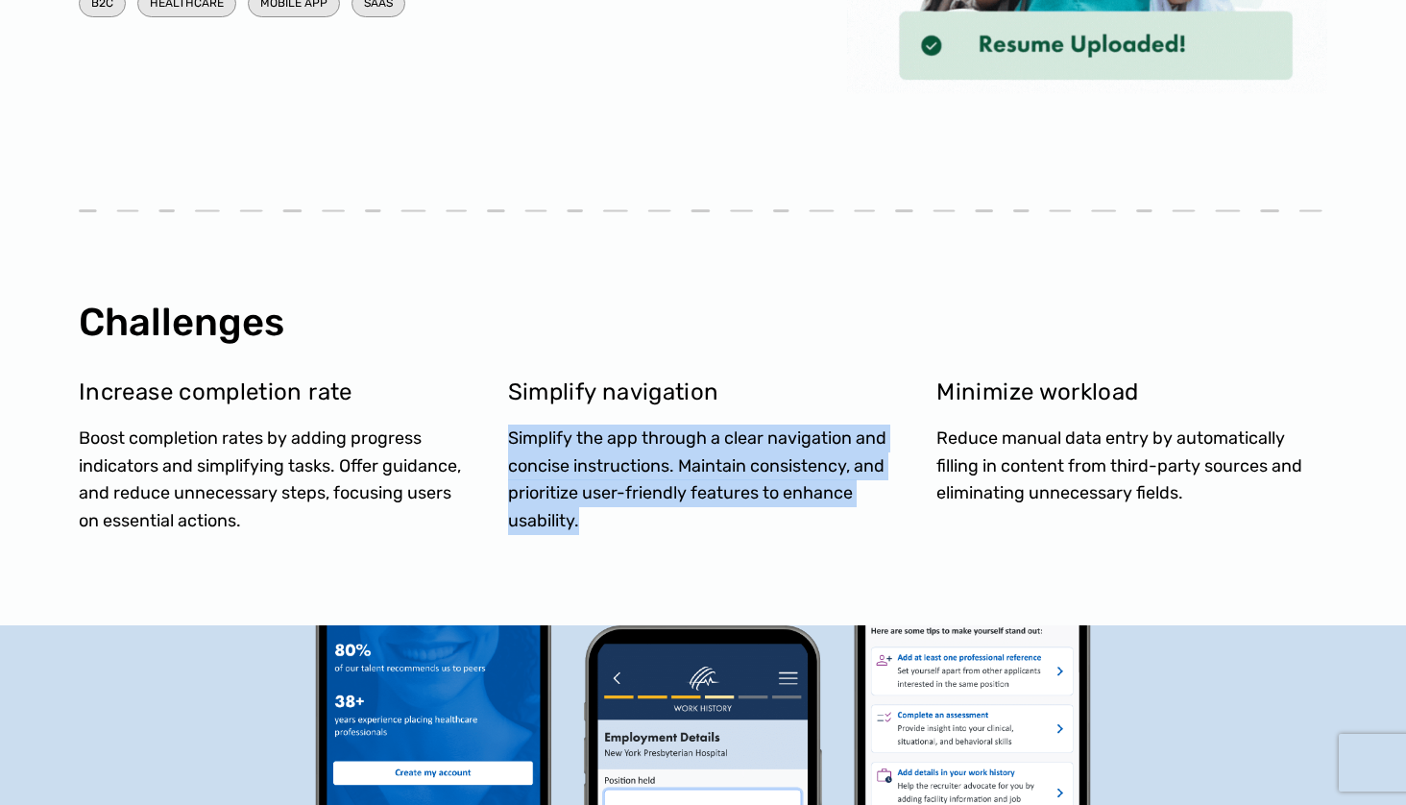
drag, startPoint x: 577, startPoint y: 517, endPoint x: 510, endPoint y: 436, distance: 105.0
click at [510, 436] on p "Simplify the app through a clear navigation and concise instructions. Maintain …" at bounding box center [703, 479] width 391 height 110
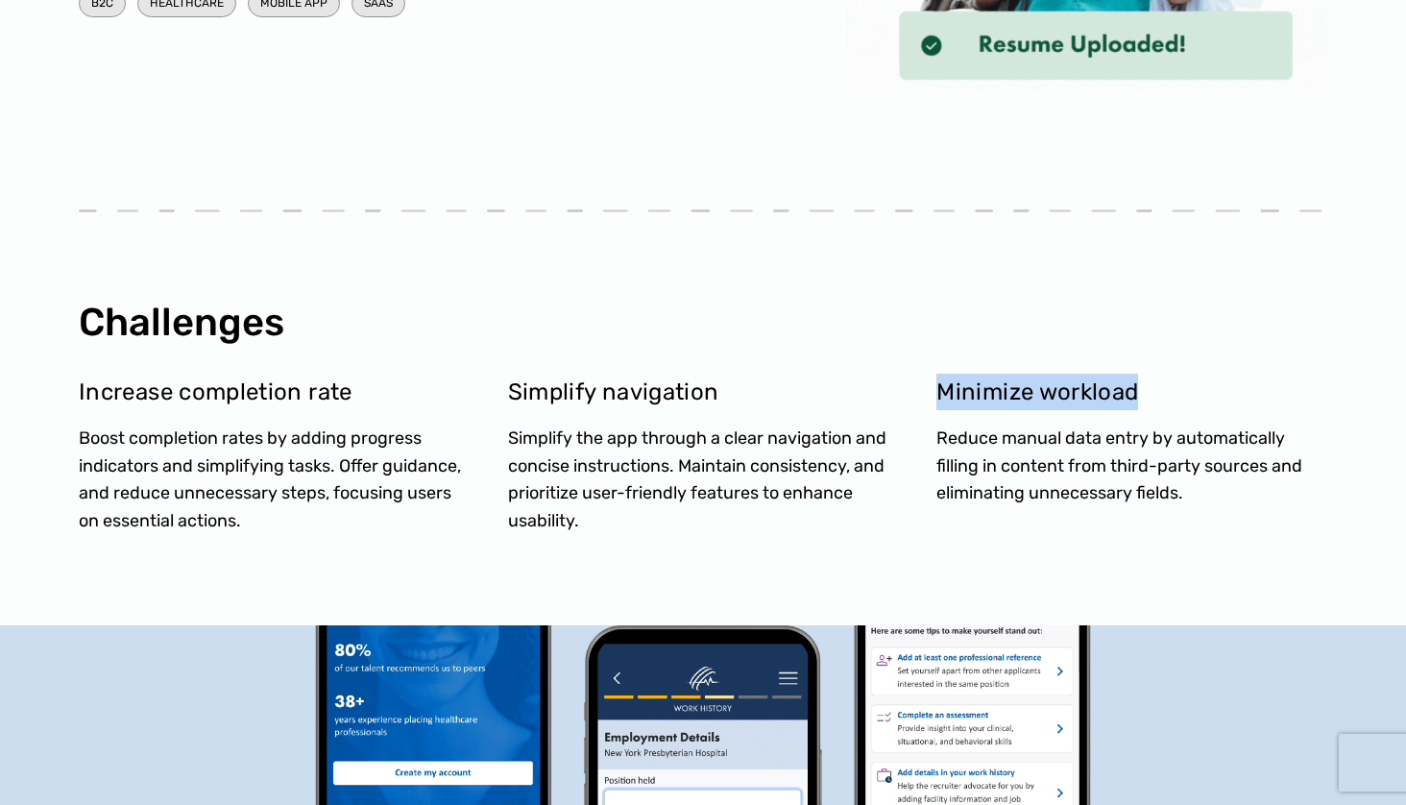
drag, startPoint x: 939, startPoint y: 386, endPoint x: 1165, endPoint y: 386, distance: 225.6
click at [1166, 386] on p "Minimize workload" at bounding box center [1131, 392] width 391 height 36
click at [1004, 460] on p "Reduce manual data entry by automatically filling in content from third-party s…" at bounding box center [1131, 465] width 391 height 83
drag, startPoint x: 1187, startPoint y: 493, endPoint x: 930, endPoint y: 427, distance: 264.6
click at [931, 427] on div "Increase completion rate Boost completion rates by adding progress indicators a…" at bounding box center [703, 449] width 1248 height 198
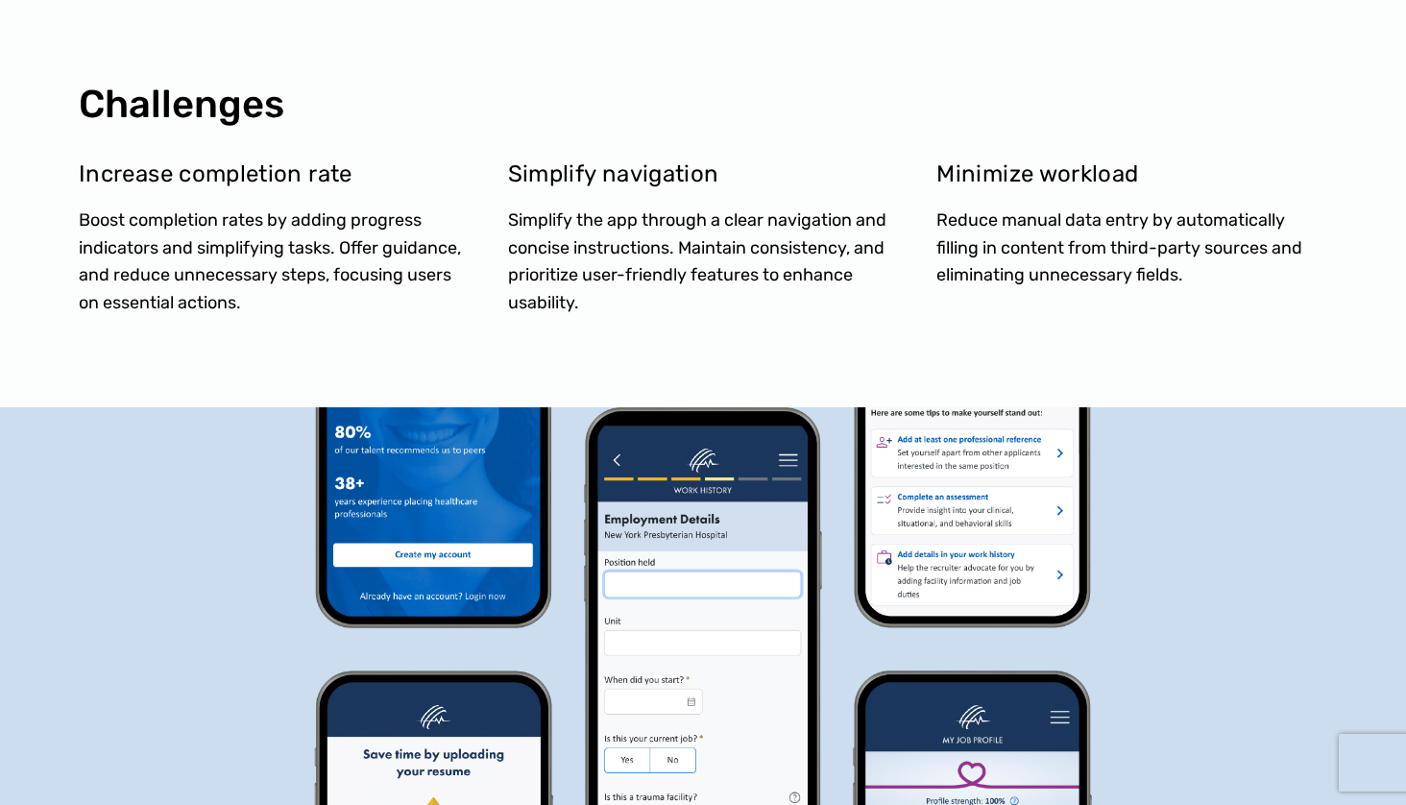
scroll to position [1193, 0]
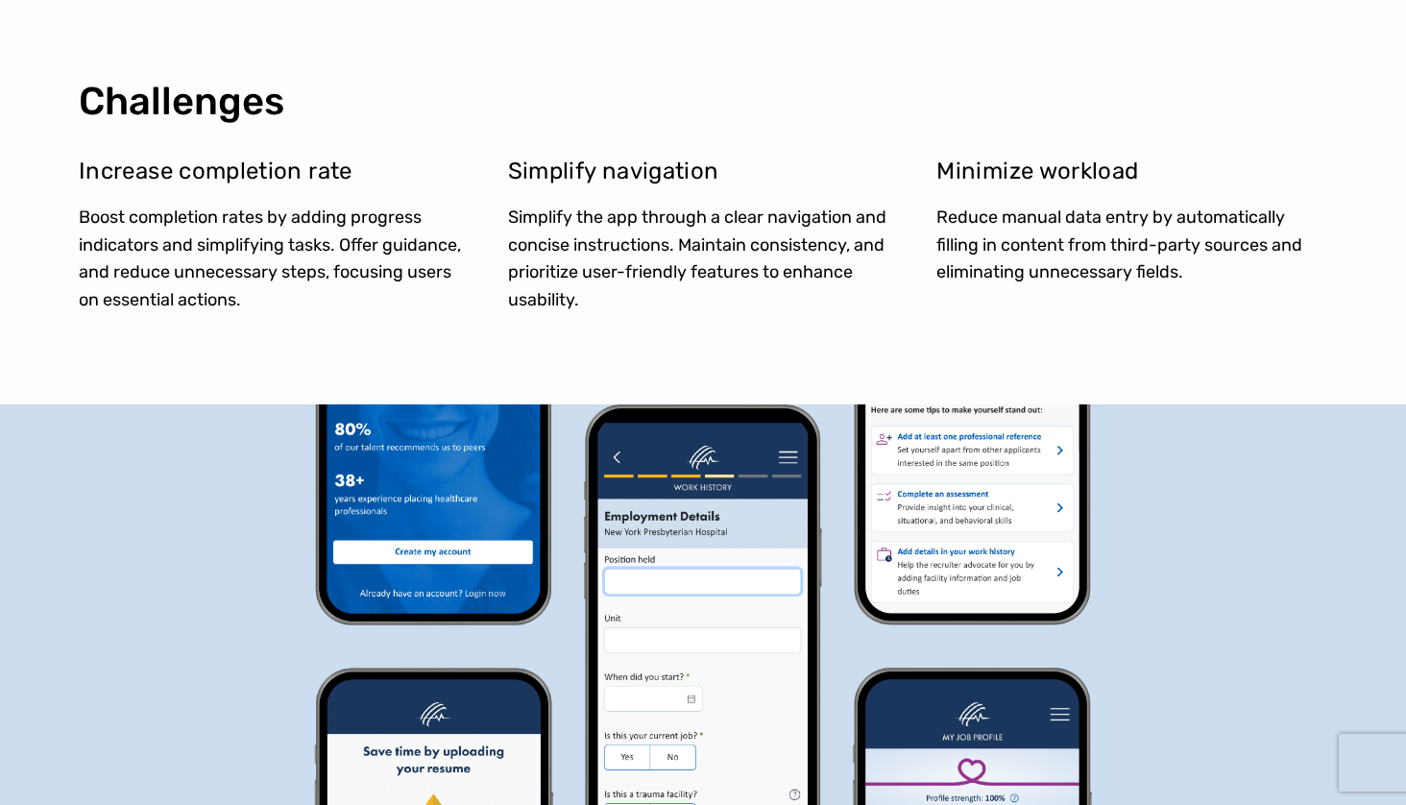
click at [544, 313] on div "Simplify the app through a clear navigation and concise instructions. Maintain …" at bounding box center [703, 266] width 391 height 125
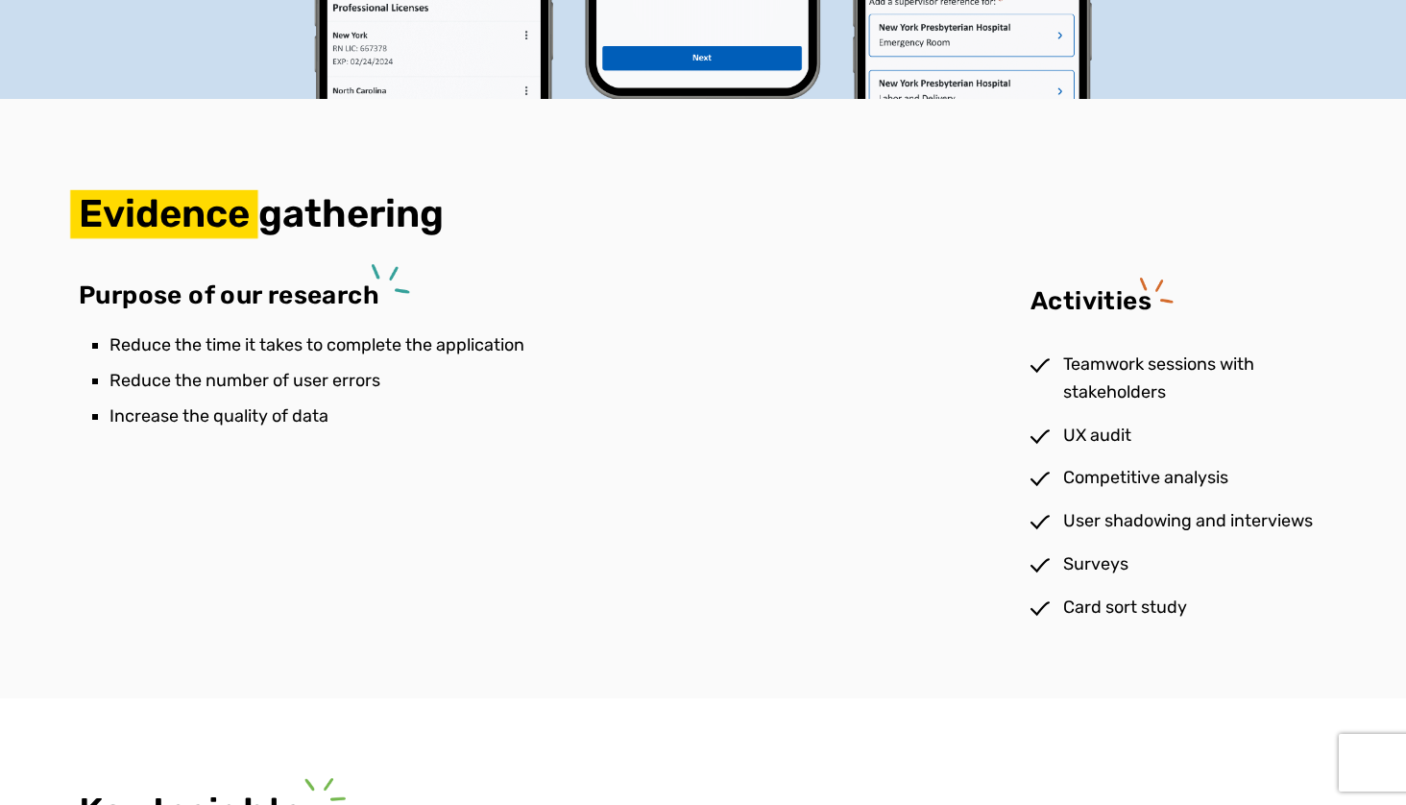
scroll to position [2532, 0]
